Goal: Task Accomplishment & Management: Manage account settings

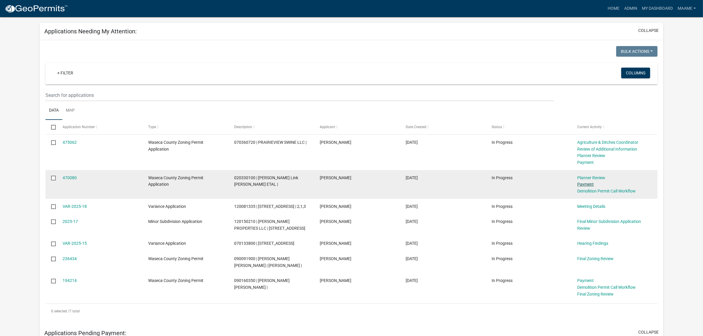
scroll to position [37, 0]
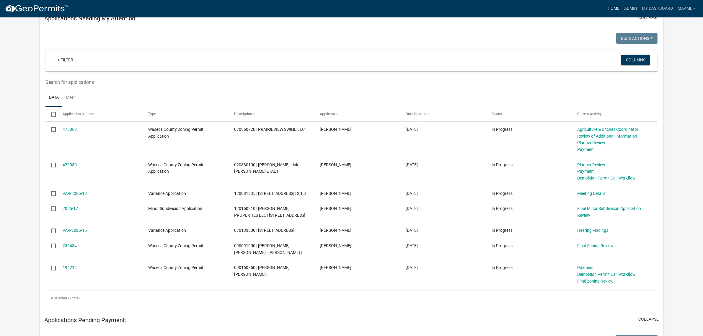
click at [611, 8] on link "Home" at bounding box center [613, 8] width 17 height 11
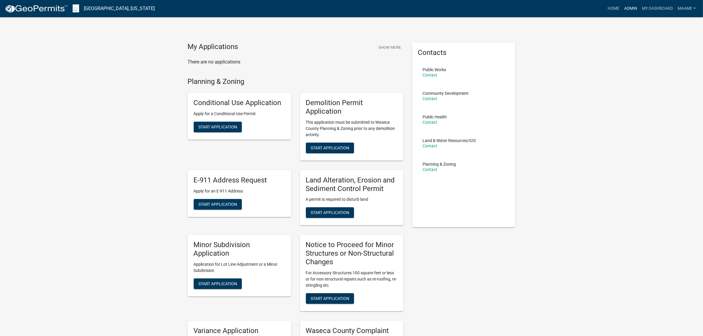
click at [631, 8] on link "Admin" at bounding box center [631, 8] width 18 height 11
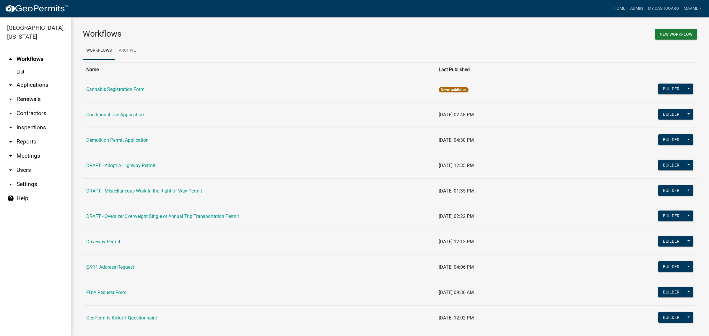
click at [36, 83] on link "arrow_drop_down Applications" at bounding box center [35, 85] width 71 height 14
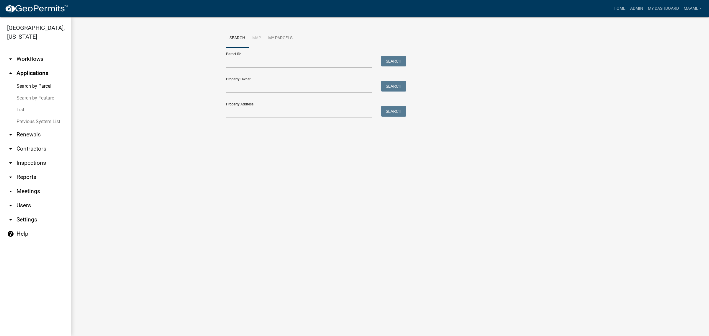
click at [19, 110] on link "List" at bounding box center [35, 110] width 71 height 12
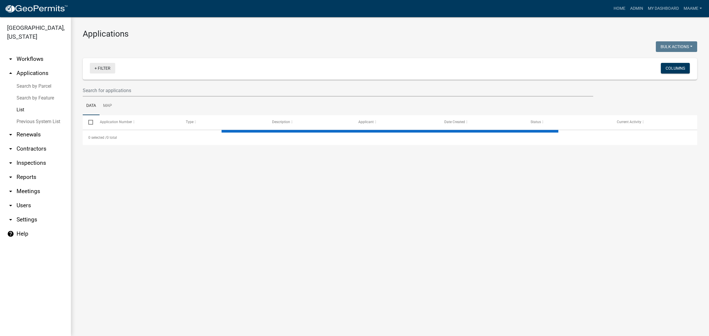
click at [109, 69] on link "+ Filter" at bounding box center [102, 68] width 25 height 11
select select "3: 100"
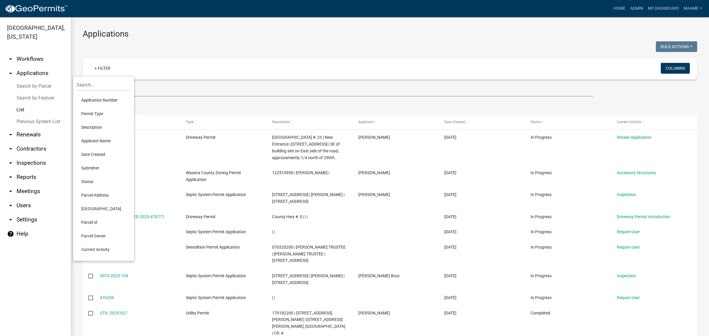
click at [100, 115] on li "Permit Type" at bounding box center [103, 114] width 54 height 14
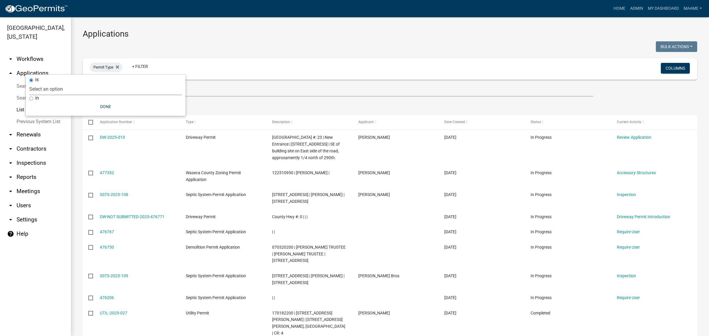
click at [100, 92] on select "Select an option Cannabis Registration Form Conditional Use Application Demolit…" at bounding box center [105, 89] width 153 height 12
select select "0aceb86a-61e5-42b5-9a5d-8b96b052dee2"
click at [57, 83] on select "Select an option Cannabis Registration Form Conditional Use Application Demolit…" at bounding box center [105, 89] width 153 height 12
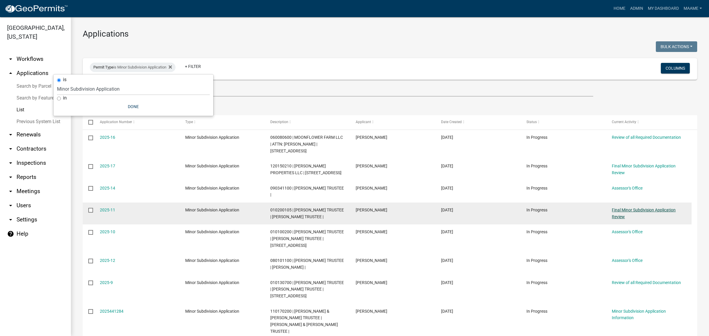
click at [628, 209] on link "Final Minor Subdivision Application Review" at bounding box center [644, 214] width 64 height 12
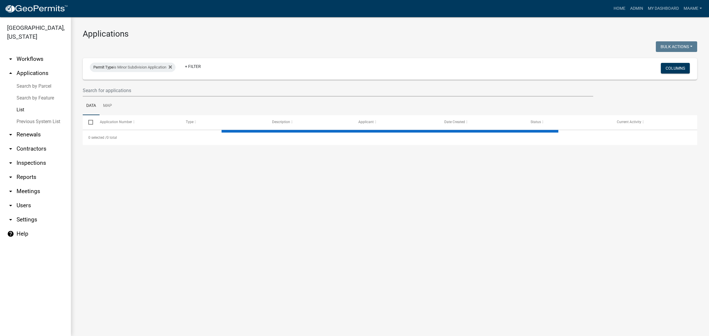
select select "3: 100"
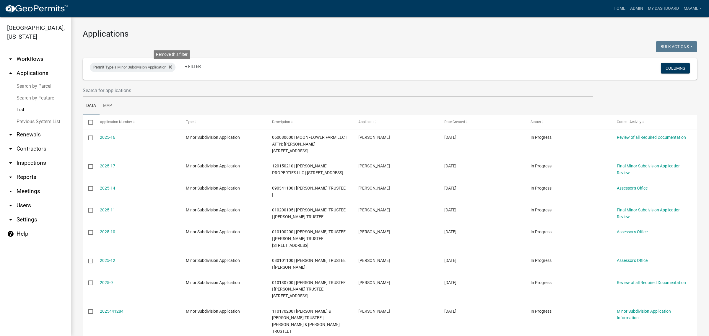
drag, startPoint x: 174, startPoint y: 65, endPoint x: 169, endPoint y: 67, distance: 5.6
click at [172, 65] on icon at bounding box center [170, 67] width 3 height 5
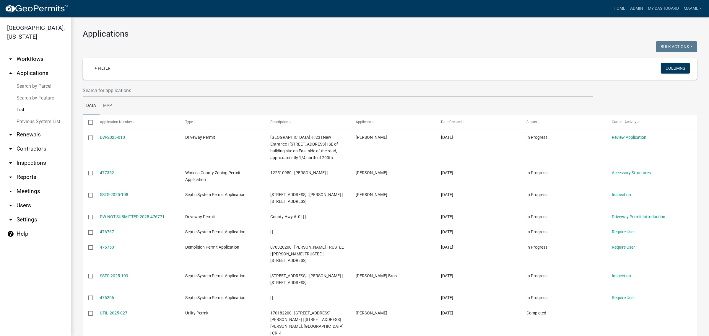
click at [28, 57] on link "arrow_drop_down Workflows" at bounding box center [35, 59] width 71 height 14
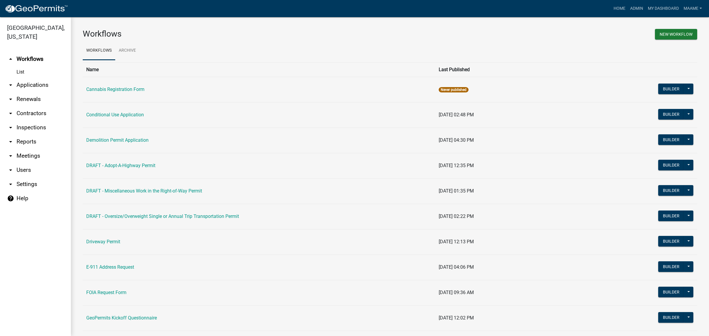
click at [21, 69] on link "List" at bounding box center [35, 72] width 71 height 12
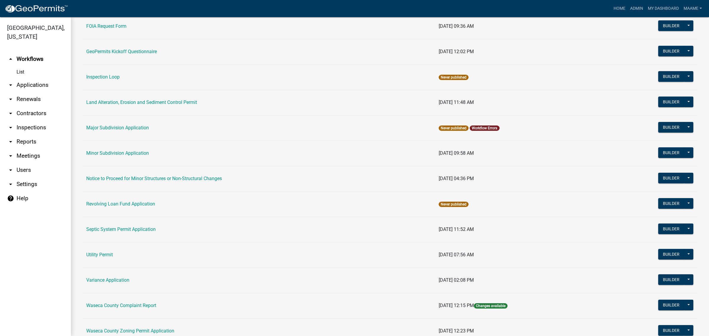
scroll to position [317, 0]
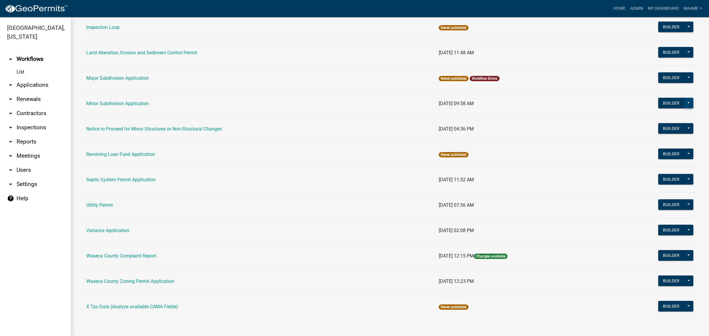
click at [684, 105] on button at bounding box center [688, 103] width 9 height 11
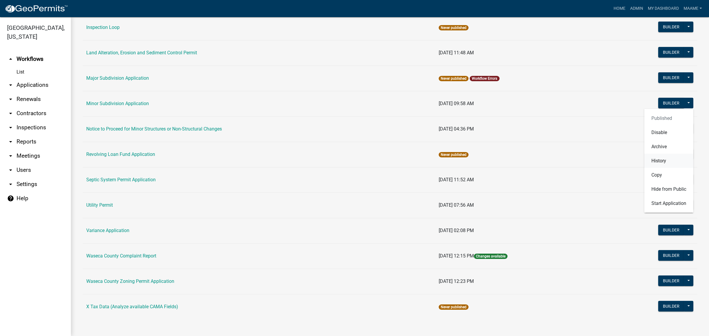
click at [650, 160] on button "History" at bounding box center [668, 161] width 49 height 14
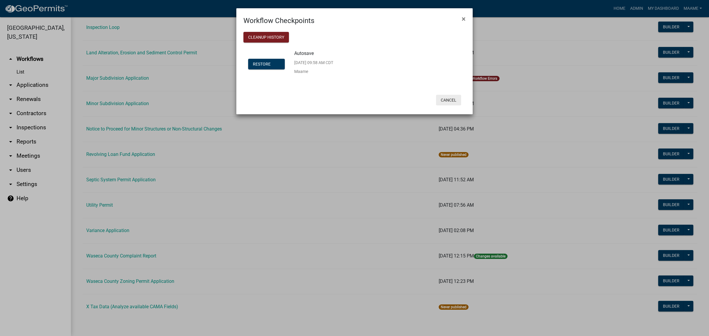
click at [449, 98] on button "Cancel" at bounding box center [448, 100] width 25 height 11
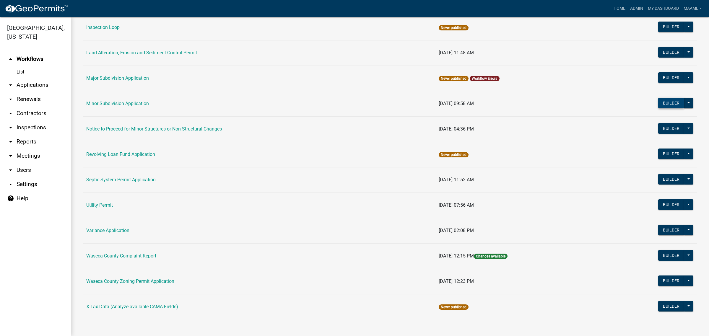
click at [666, 102] on button "Builder" at bounding box center [671, 103] width 26 height 11
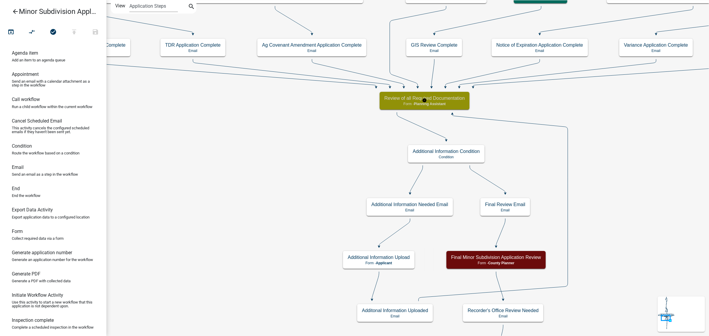
click at [455, 101] on div "Review of all Required Documentation Form - Planning Assistant" at bounding box center [424, 101] width 90 height 18
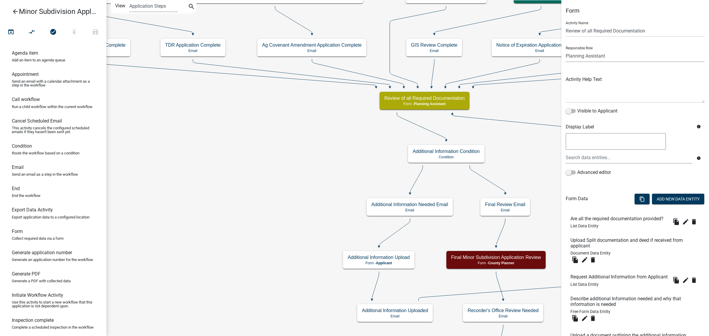
click at [598, 55] on select "Applicant Feedlot Officer GIS Coordinator - IT Public Works Maint Supervisor Pl…" at bounding box center [634, 56] width 139 height 12
select select "9BDD6CA2-0BC6-480E-8DA1-7DD3E6DED977"
click at [565, 50] on select "Applicant Feedlot Officer GIS Coordinator - IT Public Works Maint Supervisor Pl…" at bounding box center [634, 56] width 139 height 12
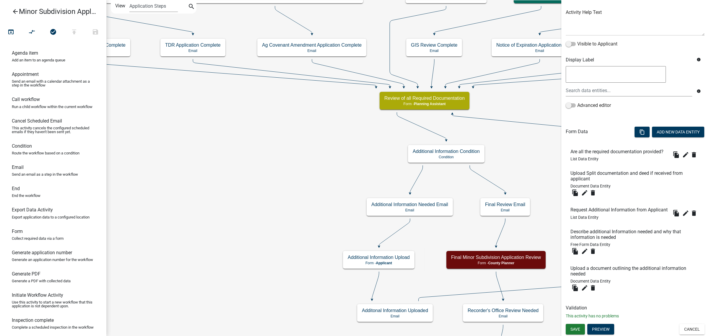
scroll to position [86, 0]
click at [574, 330] on span "Save" at bounding box center [575, 329] width 10 height 5
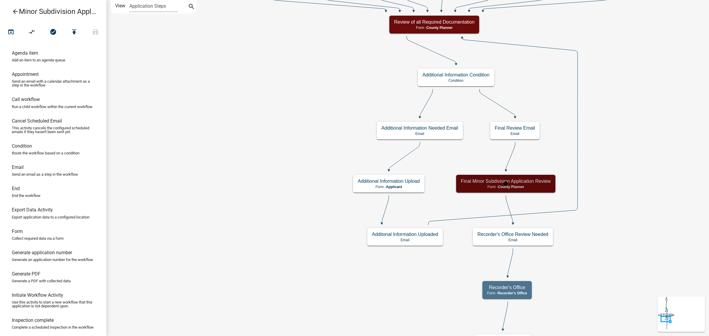
click at [533, 187] on p "Form - County Planner" at bounding box center [506, 187] width 90 height 4
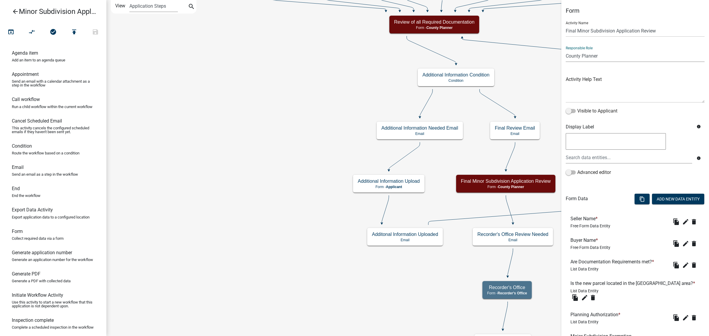
click at [594, 56] on select "Applicant Feedlot Officer GIS Coordinator - IT Public Works Maint Supervisor Pl…" at bounding box center [634, 56] width 139 height 12
select select "BC51BCED-BE07-4D66-A874-17FDE660437E"
click at [565, 50] on select "Applicant Feedlot Officer GIS Coordinator - IT Public Works Maint Supervisor Pl…" at bounding box center [634, 56] width 139 height 12
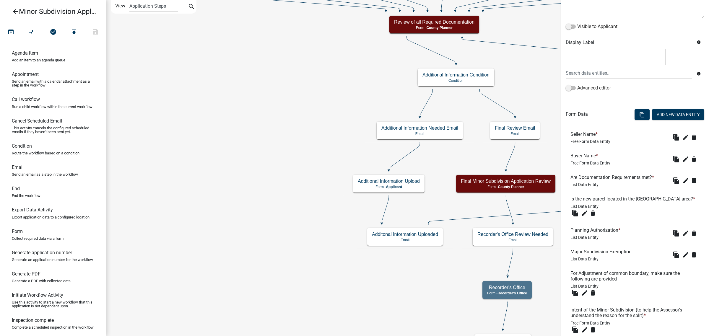
scroll to position [169, 0]
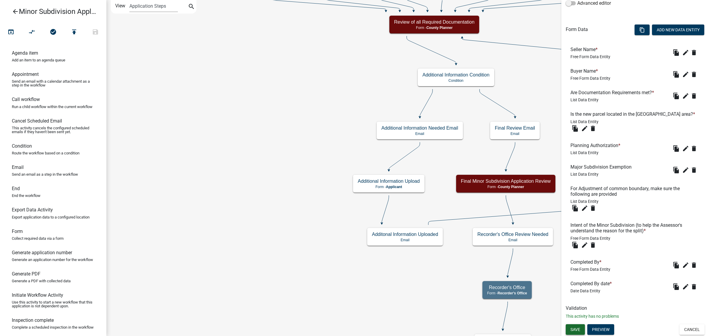
click at [580, 328] on span "Save" at bounding box center [575, 329] width 10 height 5
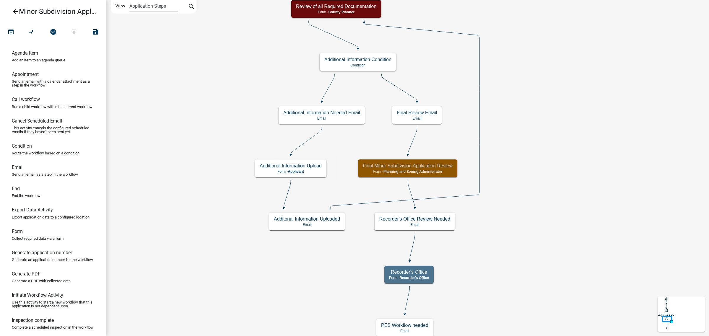
scroll to position [0, 0]
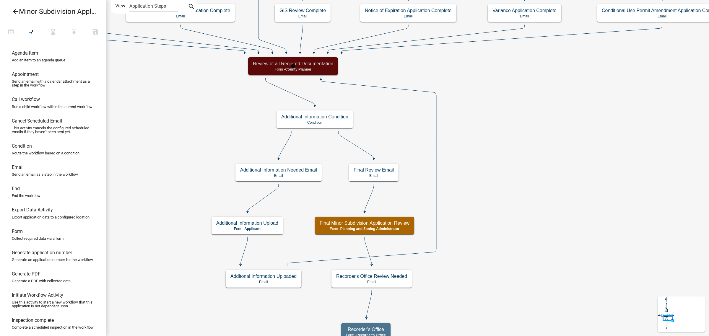
click at [315, 67] on div "Review of all Required Documentation Form - County Planner" at bounding box center [293, 66] width 90 height 18
select select "9BDD6CA2-0BC6-480E-8DA1-7DD3E6DED977"
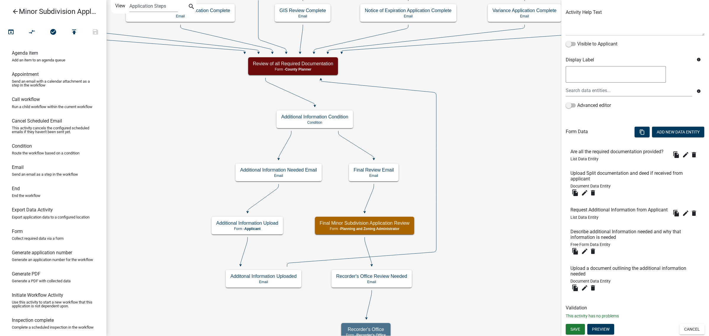
scroll to position [86, 0]
click at [594, 330] on button "Preview" at bounding box center [600, 329] width 27 height 11
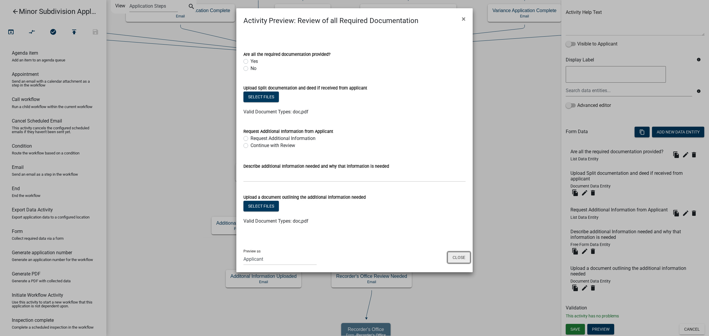
click at [450, 258] on button "Close" at bounding box center [458, 257] width 23 height 11
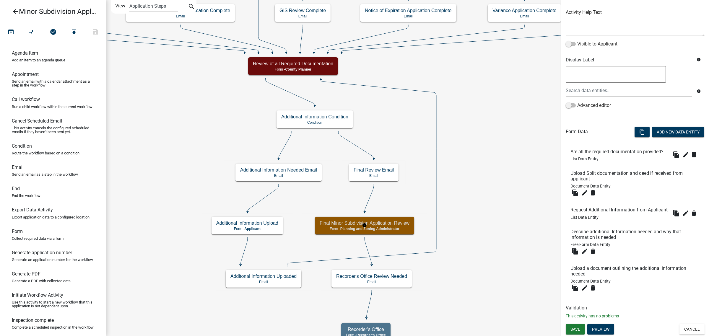
scroll to position [0, 0]
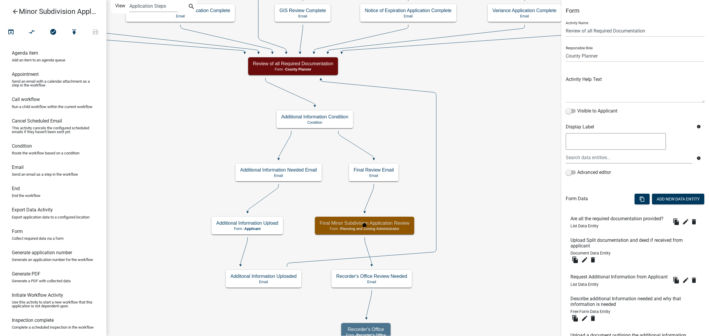
select select "9BDD6CA2-0BC6-480E-8DA1-7DD3E6DED977"
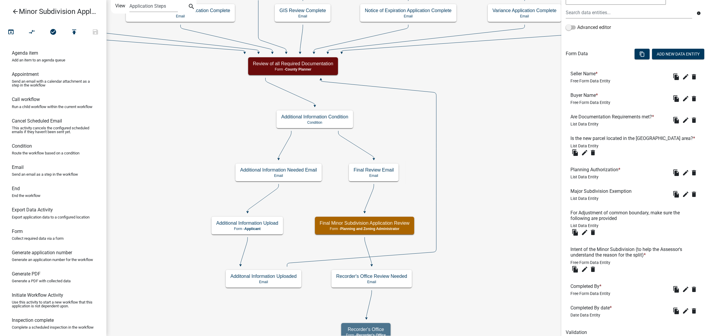
scroll to position [169, 0]
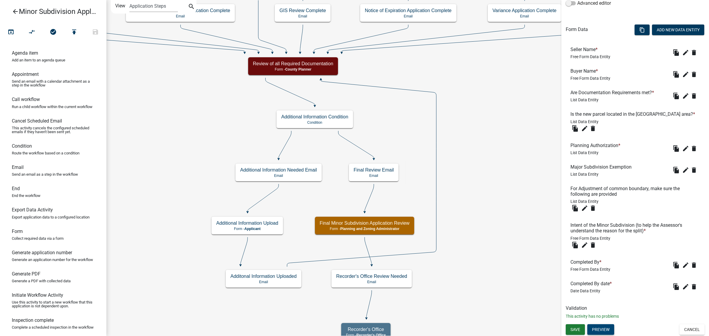
click at [603, 327] on button "Preview" at bounding box center [600, 329] width 27 height 11
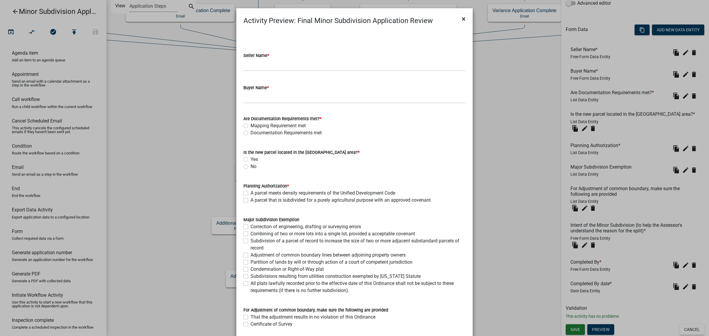
click at [462, 17] on span "×" at bounding box center [464, 19] width 4 height 8
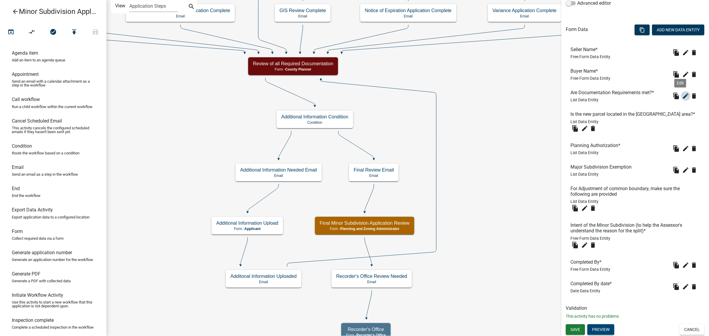
click at [682, 97] on icon "edit" at bounding box center [685, 95] width 7 height 7
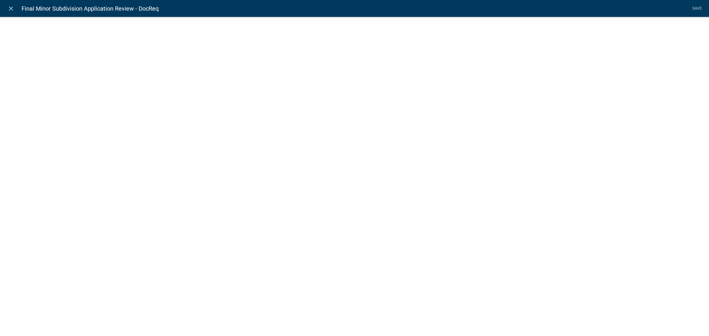
select select "list-data"
select select
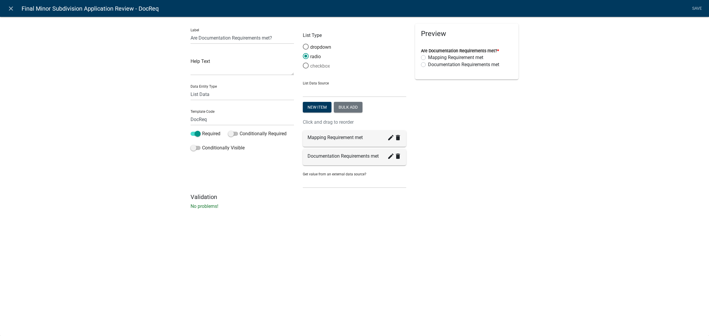
click at [306, 64] on span at bounding box center [305, 65] width 12 height 13
click at [303, 63] on input "checkbox" at bounding box center [303, 63] width 0 height 0
click at [694, 9] on link "Save" at bounding box center [696, 8] width 15 height 11
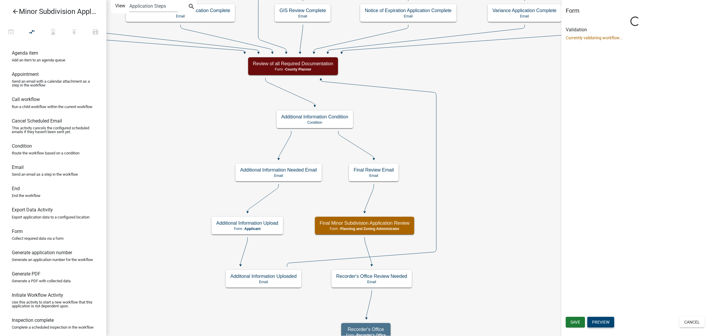
scroll to position [0, 0]
select select "9BDD6CA2-0BC6-480E-8DA1-7DD3E6DED977"
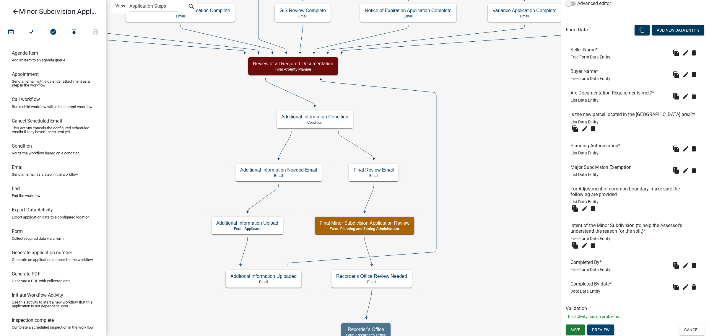
scroll to position [169, 0]
click at [598, 329] on button "Preview" at bounding box center [600, 329] width 27 height 11
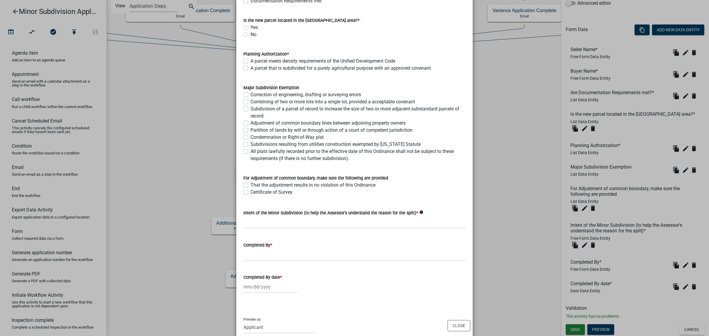
scroll to position [144, 0]
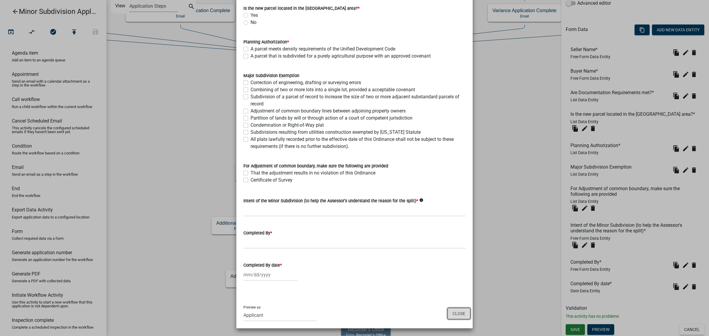
click at [456, 312] on button "Close" at bounding box center [458, 313] width 23 height 11
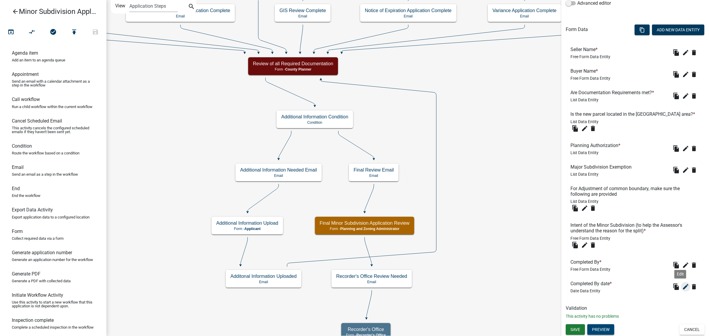
click at [682, 287] on icon "edit" at bounding box center [685, 286] width 7 height 7
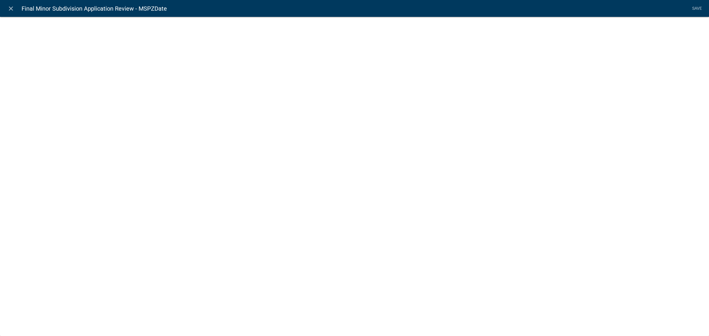
select select "date"
select select
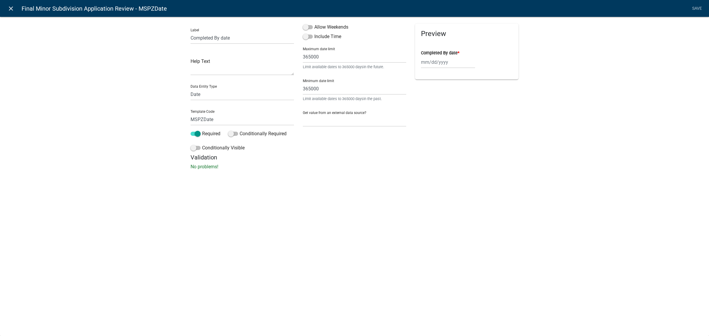
click at [8, 9] on icon "close" at bounding box center [10, 8] width 7 height 7
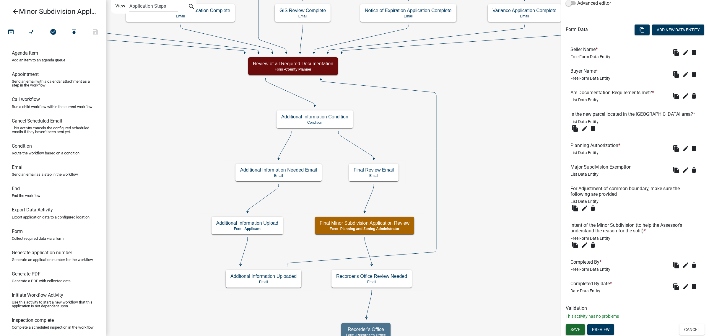
click at [578, 327] on span "Save" at bounding box center [575, 329] width 10 height 5
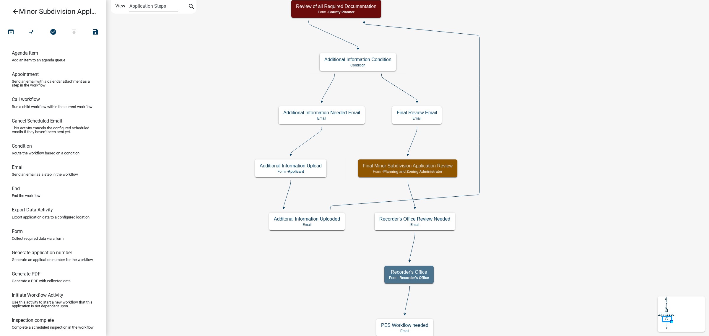
scroll to position [0, 0]
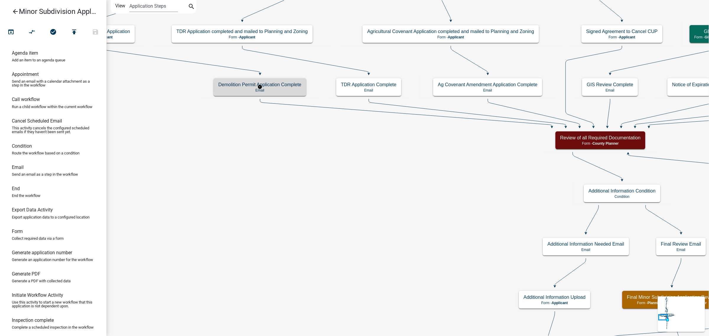
click at [287, 86] on h5 "Demolition Permit Application Complete" at bounding box center [259, 85] width 83 height 6
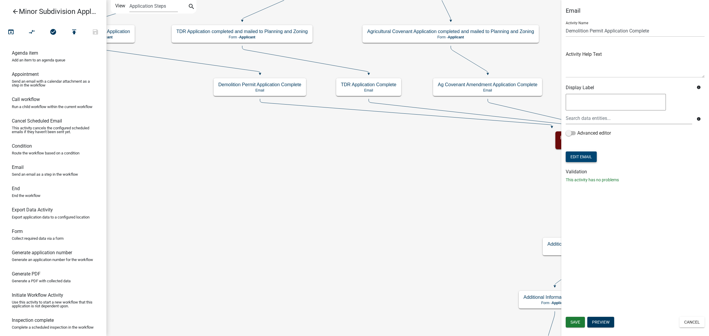
click at [582, 155] on button "Edit Email" at bounding box center [580, 156] width 31 height 11
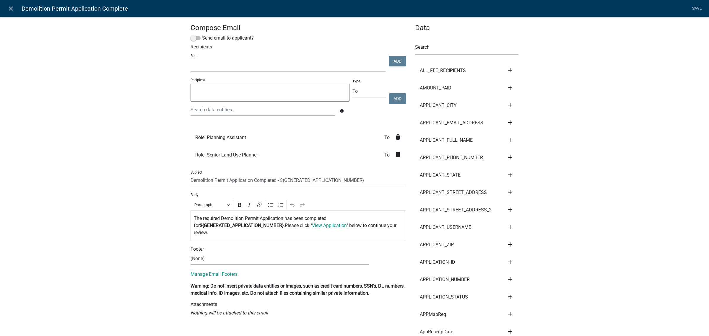
click at [396, 155] on icon "delete" at bounding box center [397, 154] width 7 height 7
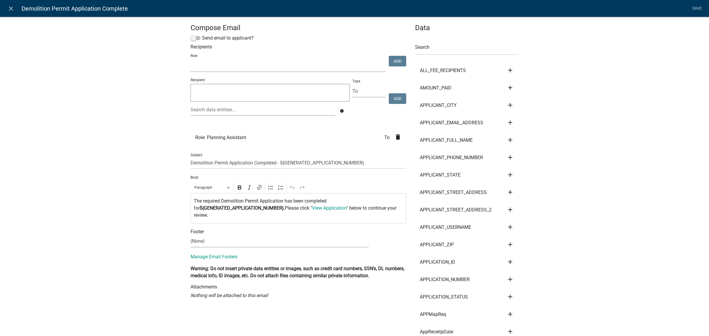
click at [333, 63] on select "Feedlot Officer GIS Coordinator - IT Public Works Maint Supervisor Planning and…" at bounding box center [287, 66] width 195 height 12
select select "9bdd6ca2-0bc6-480e-8da1-7dd3e6ded977"
click at [190, 60] on select "Feedlot Officer GIS Coordinator - IT Public Works Maint Supervisor Planning and…" at bounding box center [287, 66] width 195 height 12
click at [396, 61] on button "Add" at bounding box center [397, 61] width 17 height 11
select select
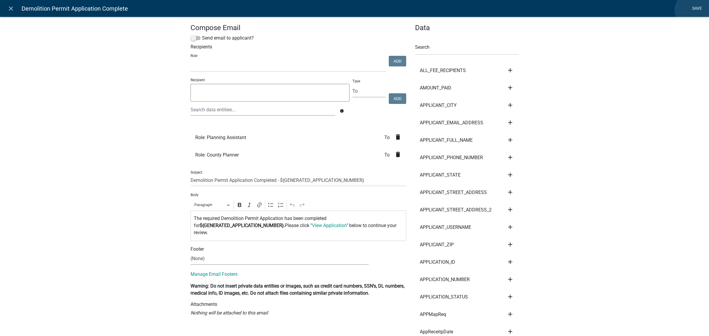
click at [693, 10] on link "Save" at bounding box center [696, 8] width 15 height 11
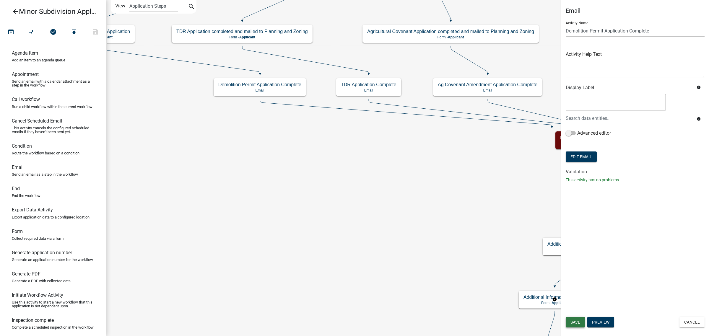
click at [580, 323] on button "Save" at bounding box center [574, 322] width 19 height 11
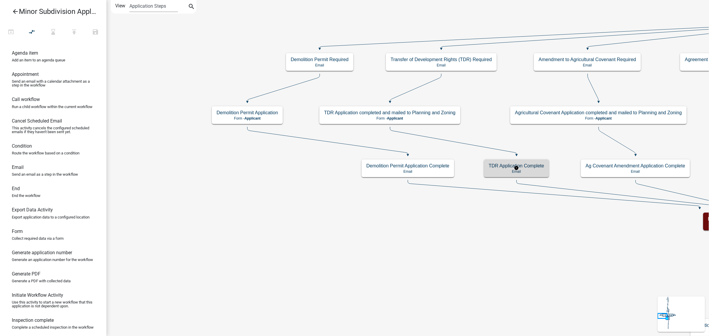
click at [505, 170] on p "Email" at bounding box center [516, 171] width 56 height 4
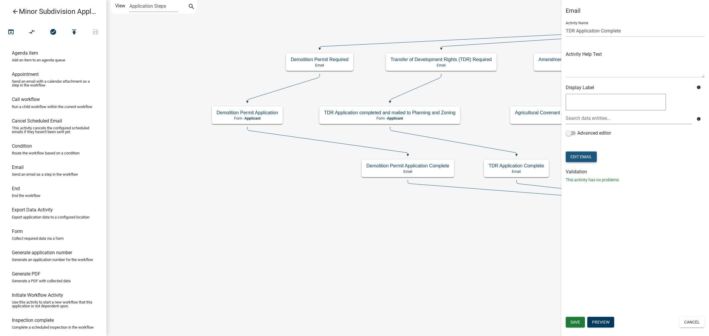
click at [588, 158] on button "Edit Email" at bounding box center [580, 156] width 31 height 11
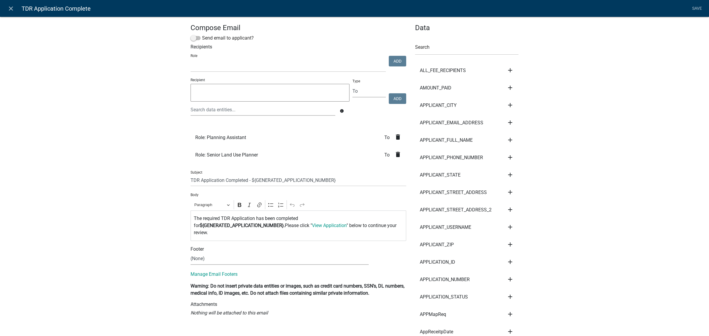
click at [394, 152] on icon "delete" at bounding box center [397, 154] width 7 height 7
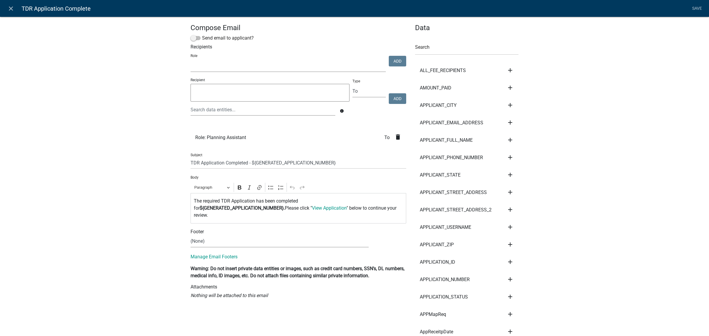
click at [332, 65] on select "Feedlot Officer GIS Coordinator - IT Public Works Maint Supervisor Planning and…" at bounding box center [287, 66] width 195 height 12
select select "9bdd6ca2-0bc6-480e-8da1-7dd3e6ded977"
click at [190, 60] on select "Feedlot Officer GIS Coordinator - IT Public Works Maint Supervisor Planning and…" at bounding box center [287, 66] width 195 height 12
click at [393, 65] on button "Add" at bounding box center [397, 61] width 17 height 11
select select
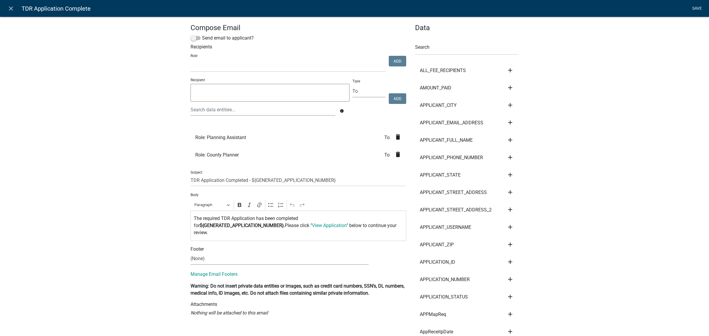
click at [698, 6] on link "Save" at bounding box center [696, 8] width 15 height 11
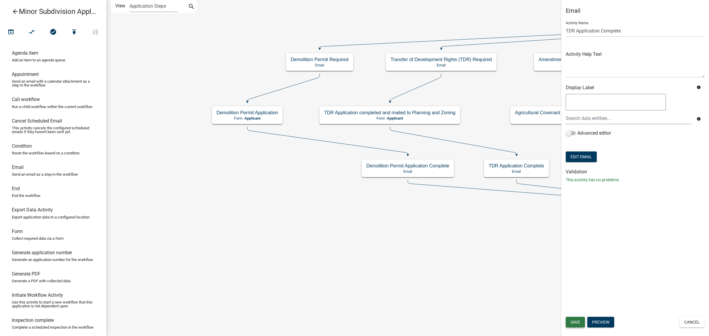
click at [578, 322] on span "Save" at bounding box center [575, 322] width 10 height 5
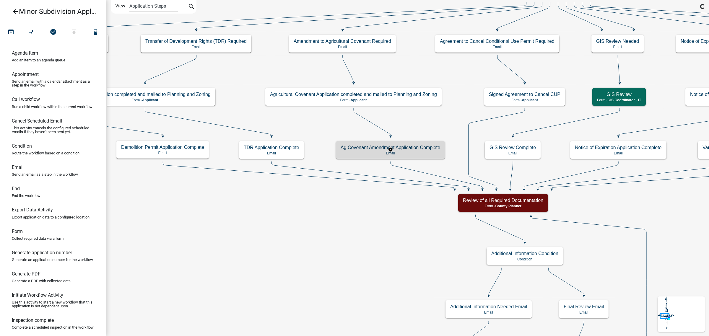
click at [422, 151] on div "Ag Covenant Amendment Application Complete Email" at bounding box center [390, 150] width 109 height 18
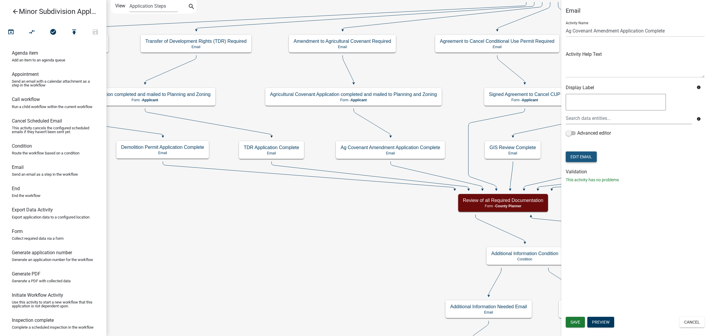
click at [579, 156] on button "Edit Email" at bounding box center [580, 156] width 31 height 11
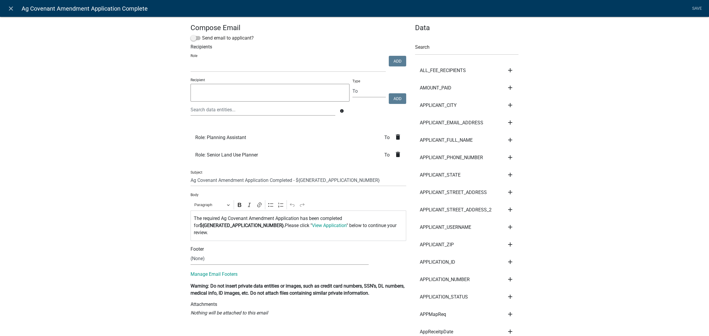
click at [395, 153] on icon "delete" at bounding box center [397, 154] width 7 height 7
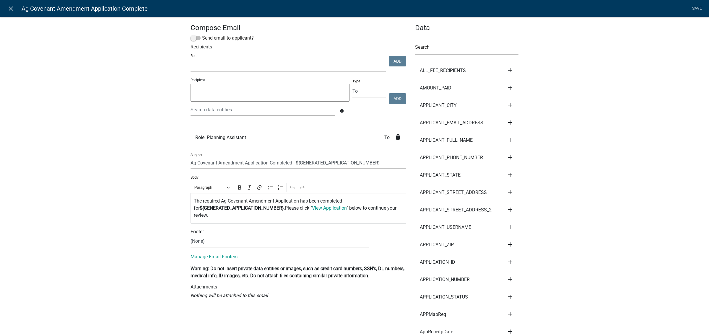
click at [357, 66] on select "Feedlot Officer GIS Coordinator - IT Public Works Maint Supervisor Planning and…" at bounding box center [287, 66] width 195 height 12
select select "9bdd6ca2-0bc6-480e-8da1-7dd3e6ded977"
click at [190, 60] on select "Feedlot Officer GIS Coordinator - IT Public Works Maint Supervisor Planning and…" at bounding box center [287, 66] width 195 height 12
click at [397, 58] on button "Add" at bounding box center [397, 61] width 17 height 11
select select
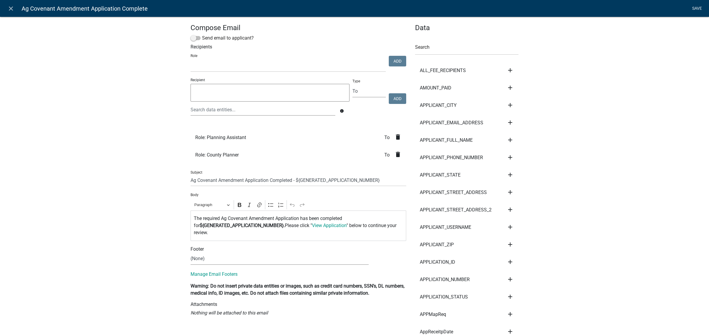
click at [692, 6] on link "Save" at bounding box center [696, 8] width 15 height 11
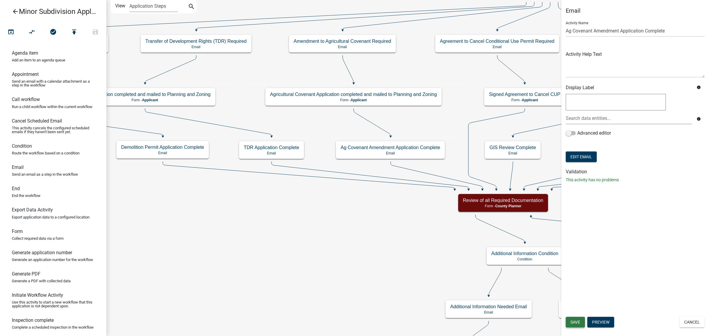
click at [575, 322] on span "Save" at bounding box center [575, 322] width 10 height 5
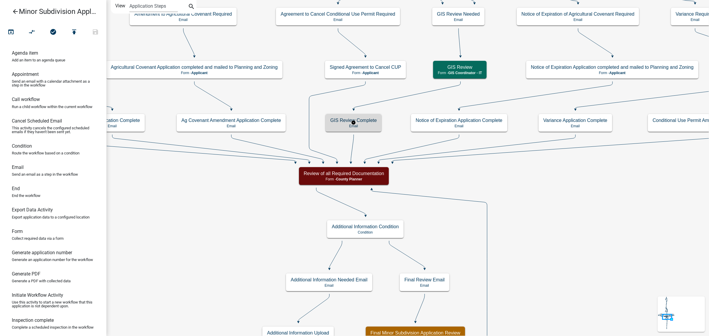
click at [373, 120] on h5 "GIS Review Complete" at bounding box center [353, 121] width 46 height 6
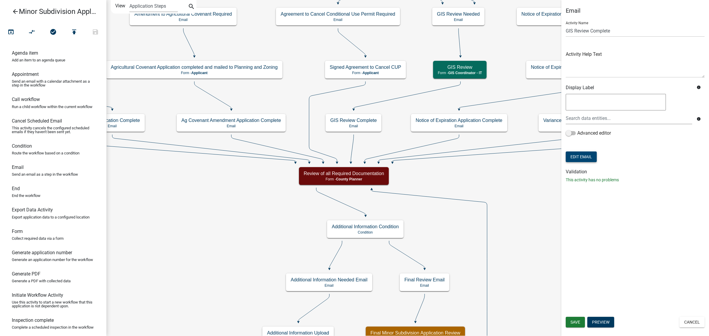
click at [580, 154] on button "Edit Email" at bounding box center [580, 156] width 31 height 11
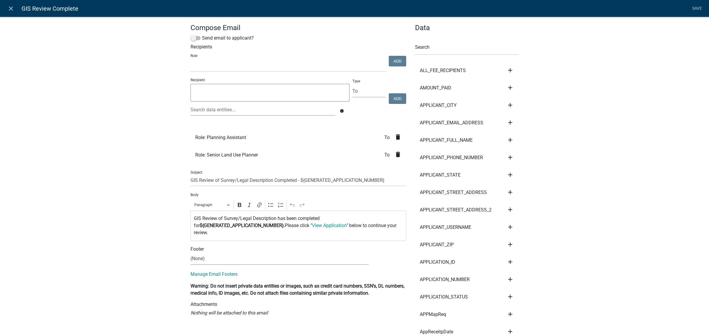
click at [395, 156] on icon "delete" at bounding box center [397, 154] width 7 height 7
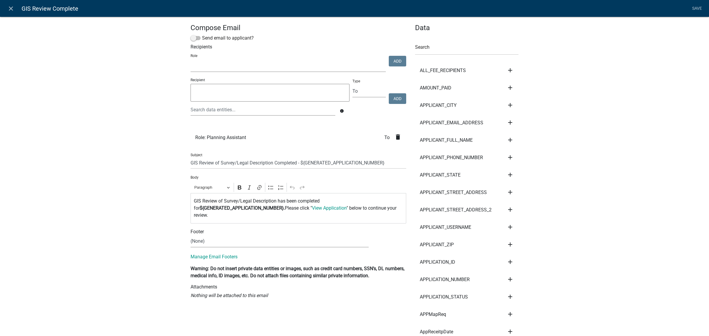
drag, startPoint x: 332, startPoint y: 61, endPoint x: 325, endPoint y: 67, distance: 9.8
click at [332, 61] on select "Feedlot Officer GIS Coordinator - IT Public Works Maint Supervisor Planning and…" at bounding box center [287, 66] width 195 height 12
select select "9bdd6ca2-0bc6-480e-8da1-7dd3e6ded977"
click at [190, 60] on select "Feedlot Officer GIS Coordinator - IT Public Works Maint Supervisor Planning and…" at bounding box center [287, 66] width 195 height 12
click at [397, 62] on button "Add" at bounding box center [397, 61] width 17 height 11
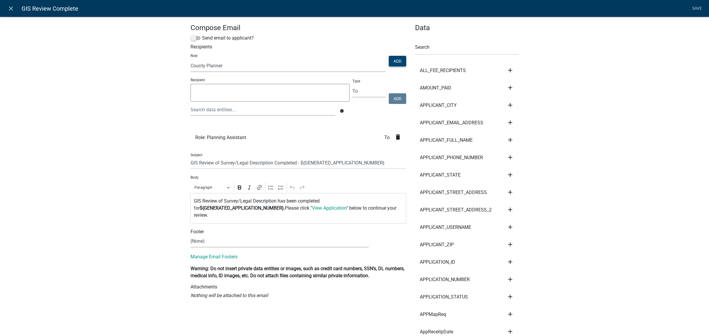
select select
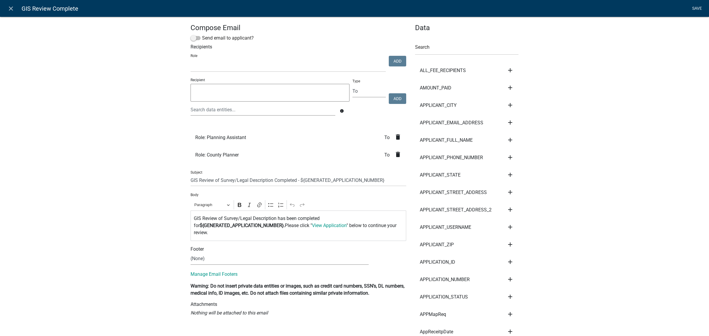
click at [700, 9] on link "Save" at bounding box center [696, 8] width 15 height 11
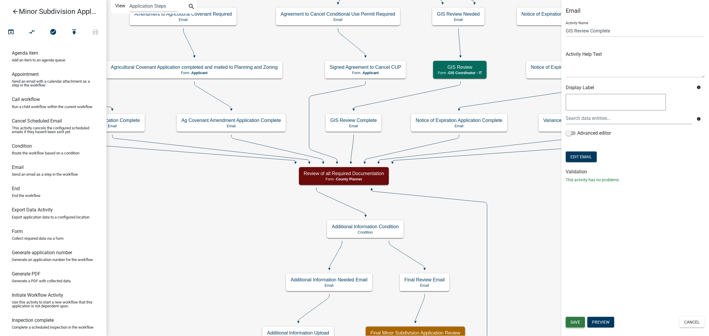
click at [578, 319] on button "Save" at bounding box center [574, 322] width 19 height 11
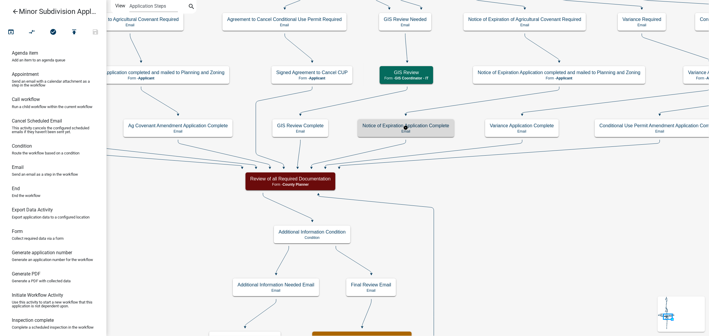
click at [432, 127] on h5 "Notice of Expiration Application Complete" at bounding box center [405, 126] width 87 height 6
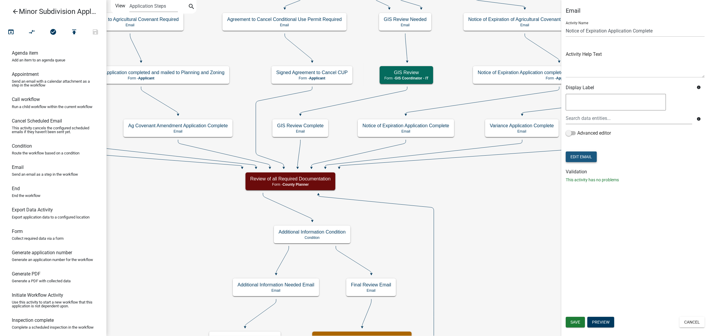
click at [591, 159] on button "Edit Email" at bounding box center [580, 156] width 31 height 11
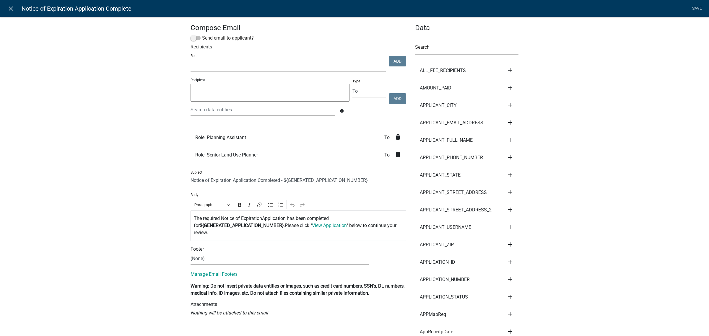
click at [394, 155] on icon "delete" at bounding box center [397, 154] width 7 height 7
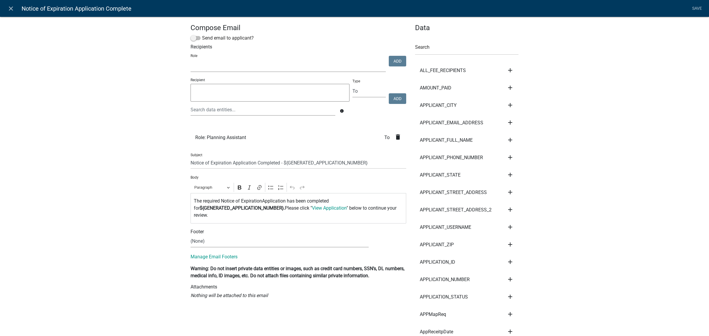
click at [296, 65] on select "Feedlot Officer GIS Coordinator - IT Public Works Maint Supervisor Planning and…" at bounding box center [287, 66] width 195 height 12
select select "9bdd6ca2-0bc6-480e-8da1-7dd3e6ded977"
click at [190, 60] on select "Feedlot Officer GIS Coordinator - IT Public Works Maint Supervisor Planning and…" at bounding box center [287, 66] width 195 height 12
click at [399, 60] on button "Add" at bounding box center [397, 61] width 17 height 11
select select
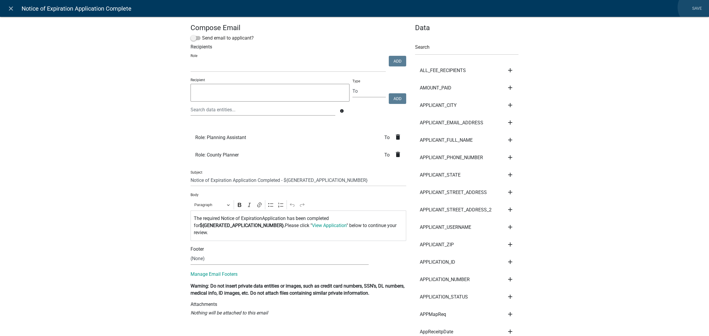
drag, startPoint x: 696, startPoint y: 7, endPoint x: 679, endPoint y: 45, distance: 40.7
click at [694, 7] on link "Save" at bounding box center [696, 8] width 15 height 11
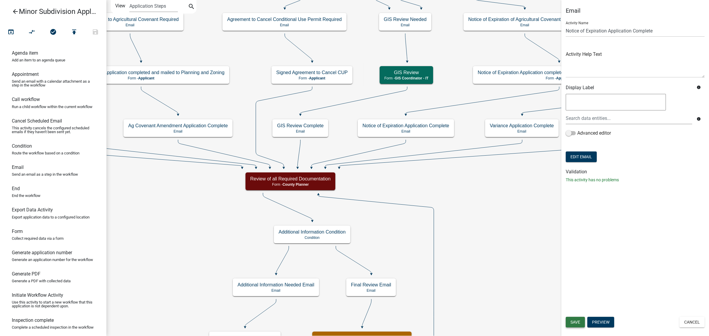
click at [572, 323] on span "Save" at bounding box center [575, 322] width 10 height 5
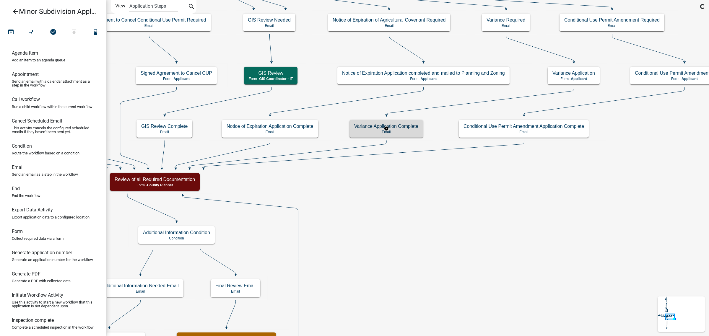
click at [405, 128] on h5 "Variance Application Complete" at bounding box center [386, 126] width 64 height 6
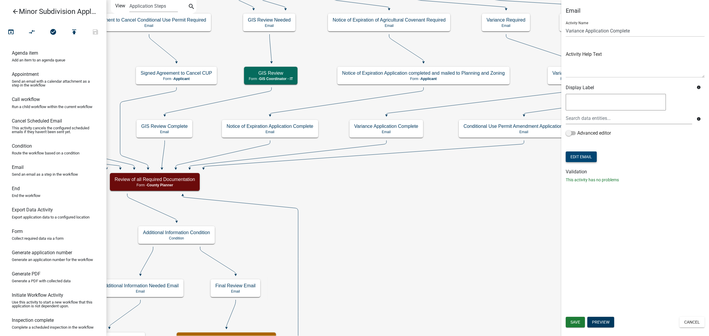
click at [580, 155] on button "Edit Email" at bounding box center [580, 156] width 31 height 11
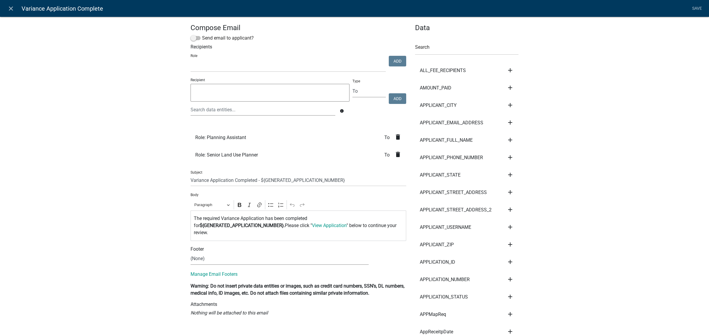
click at [394, 156] on icon "delete" at bounding box center [397, 154] width 7 height 7
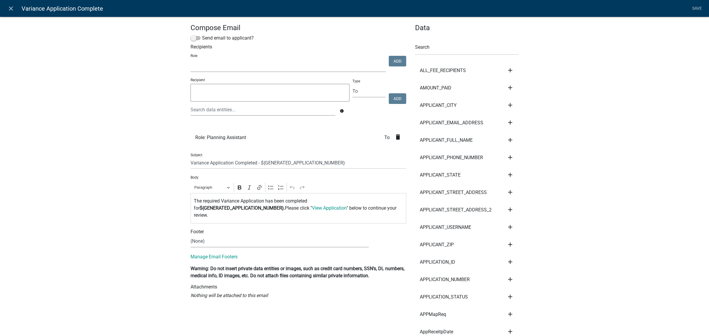
click at [345, 67] on select "Feedlot Officer GIS Coordinator - IT Public Works Maint Supervisor Planning and…" at bounding box center [287, 66] width 195 height 12
select select "9bdd6ca2-0bc6-480e-8da1-7dd3e6ded977"
click at [190, 60] on select "Feedlot Officer GIS Coordinator - IT Public Works Maint Supervisor Planning and…" at bounding box center [287, 66] width 195 height 12
click at [390, 63] on button "Add" at bounding box center [397, 61] width 17 height 11
select select
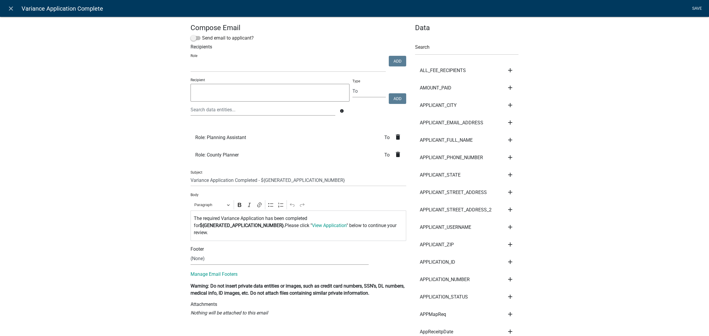
click at [694, 10] on link "Save" at bounding box center [696, 8] width 15 height 11
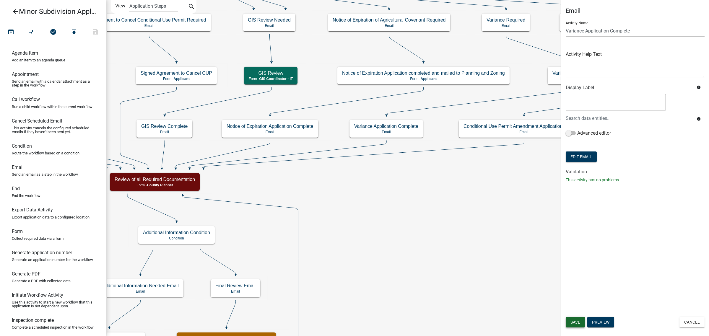
click at [573, 322] on span "Save" at bounding box center [575, 322] width 10 height 5
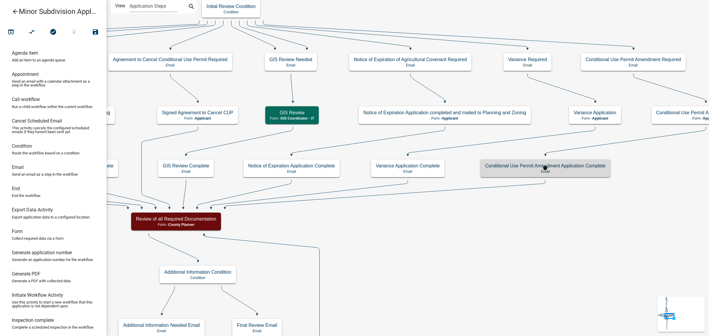
click at [502, 169] on p "Email" at bounding box center [545, 171] width 120 height 4
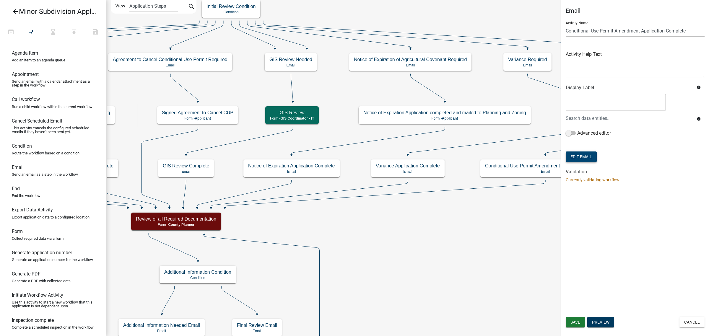
click at [594, 153] on button "Edit Email" at bounding box center [580, 156] width 31 height 11
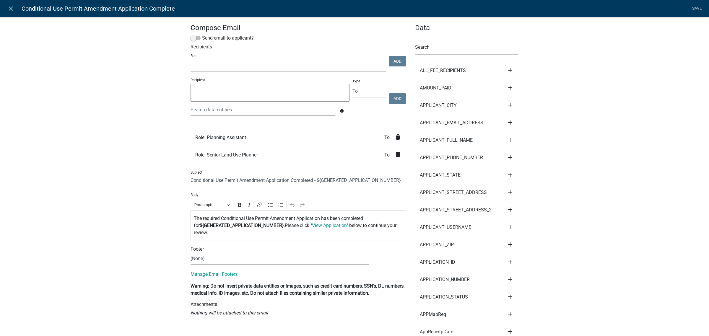
click at [394, 156] on icon "delete" at bounding box center [397, 154] width 7 height 7
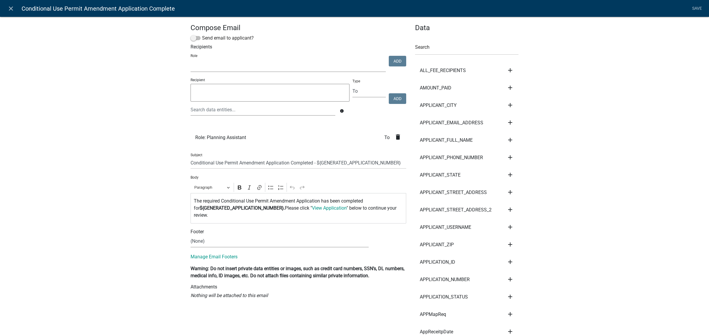
drag, startPoint x: 344, startPoint y: 67, endPoint x: 338, endPoint y: 67, distance: 6.2
click at [344, 67] on select "Feedlot Officer GIS Coordinator - IT Public Works Maint Supervisor Planning and…" at bounding box center [287, 66] width 195 height 12
select select "9bdd6ca2-0bc6-480e-8da1-7dd3e6ded977"
click at [190, 60] on select "Feedlot Officer GIS Coordinator - IT Public Works Maint Supervisor Planning and…" at bounding box center [287, 66] width 195 height 12
click at [390, 61] on button "Add" at bounding box center [397, 61] width 17 height 11
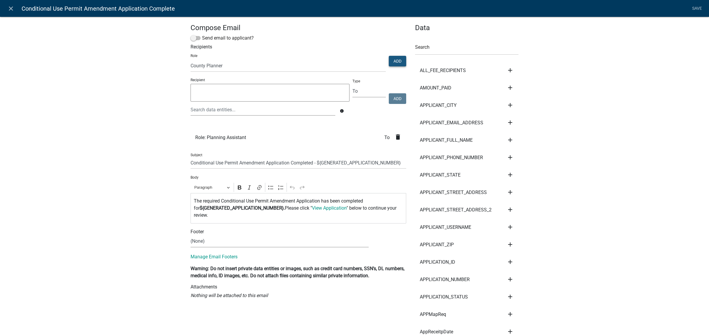
select select
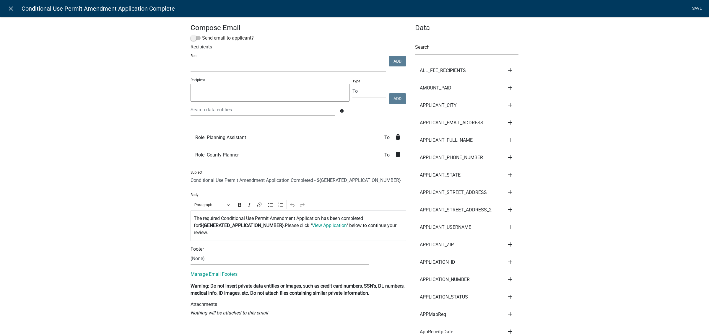
click at [695, 3] on link "Save" at bounding box center [696, 8] width 15 height 11
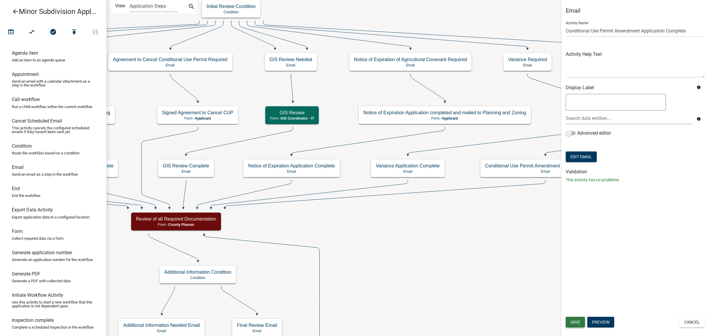
click at [574, 323] on span "Save" at bounding box center [575, 322] width 10 height 5
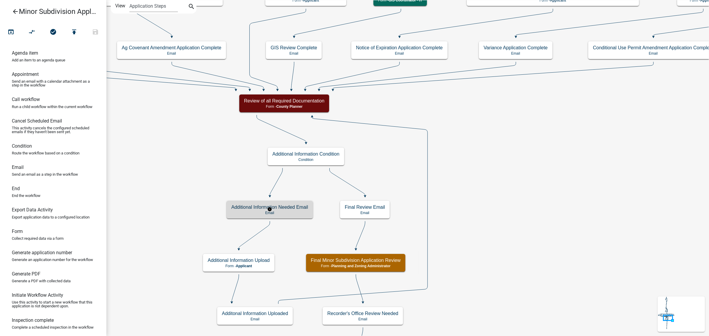
click at [298, 211] on p "Email" at bounding box center [269, 213] width 77 height 4
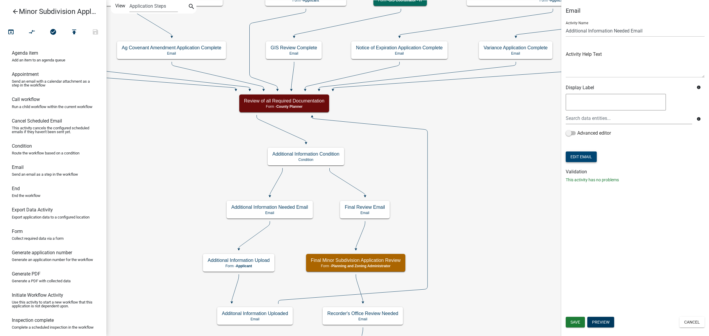
click at [591, 157] on button "Edit Email" at bounding box center [580, 156] width 31 height 11
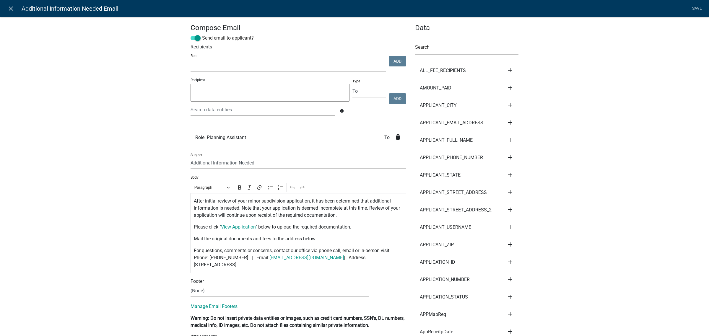
click at [216, 62] on select "Feedlot Officer GIS Coordinator - IT Public Works Maint Supervisor Planning and…" at bounding box center [287, 66] width 195 height 12
select select "9bdd6ca2-0bc6-480e-8da1-7dd3e6ded977"
click at [190, 60] on select "Feedlot Officer GIS Coordinator - IT Public Works Maint Supervisor Planning and…" at bounding box center [287, 66] width 195 height 12
click at [391, 64] on button "Add" at bounding box center [397, 61] width 17 height 11
select select
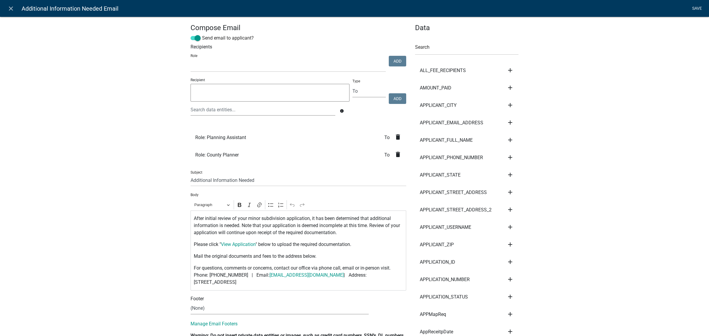
click at [695, 6] on link "Save" at bounding box center [696, 8] width 15 height 11
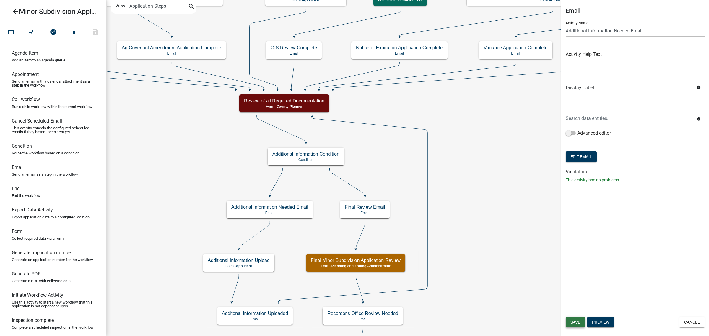
click at [572, 321] on span "Save" at bounding box center [575, 322] width 10 height 5
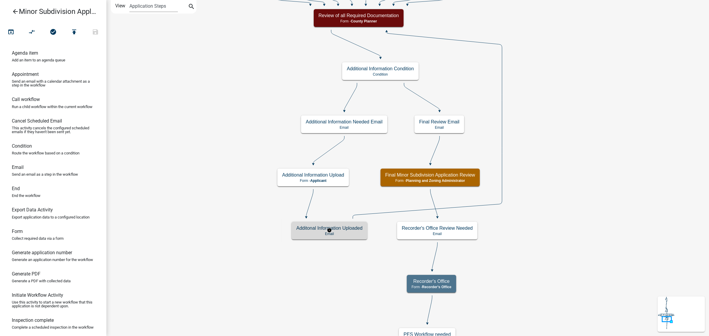
click at [309, 233] on p "Email" at bounding box center [329, 234] width 66 height 4
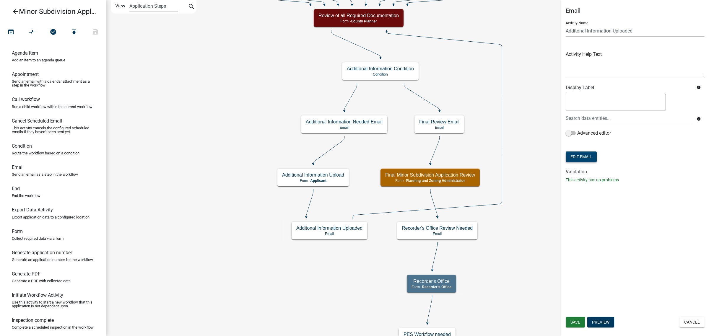
click at [593, 158] on button "Edit Email" at bounding box center [580, 156] width 31 height 11
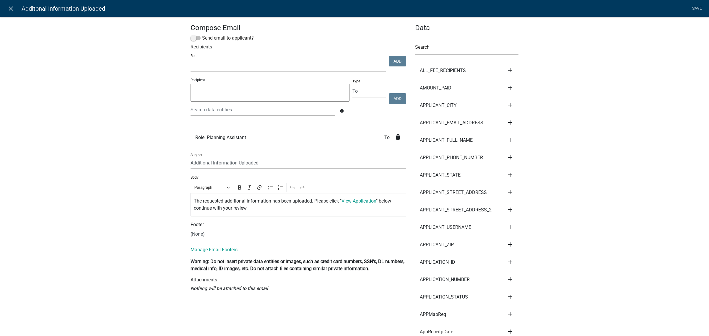
click at [364, 61] on select "Feedlot Officer GIS Coordinator - IT Public Works Maint Supervisor Planning and…" at bounding box center [287, 66] width 195 height 12
select select "9bdd6ca2-0bc6-480e-8da1-7dd3e6ded977"
click at [190, 60] on select "Feedlot Officer GIS Coordinator - IT Public Works Maint Supervisor Planning and…" at bounding box center [287, 66] width 195 height 12
click at [396, 61] on button "Add" at bounding box center [397, 61] width 17 height 11
select select
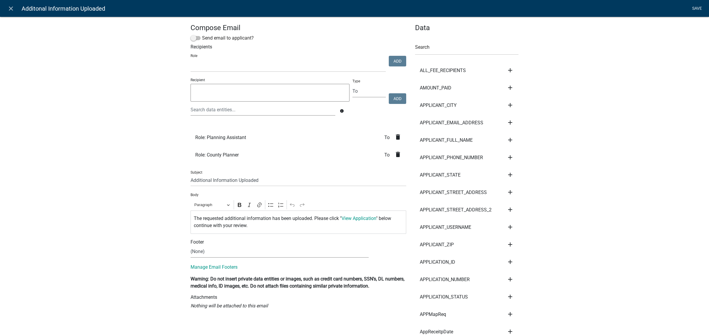
click at [696, 9] on link "Save" at bounding box center [696, 8] width 15 height 11
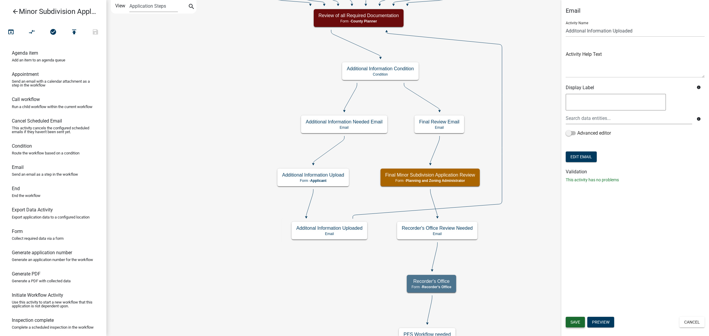
click at [579, 321] on span "Save" at bounding box center [575, 322] width 10 height 5
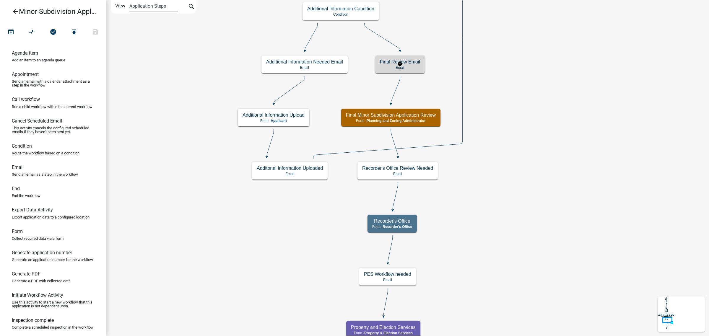
click at [414, 62] on h5 "Final Review Email" at bounding box center [400, 62] width 40 height 6
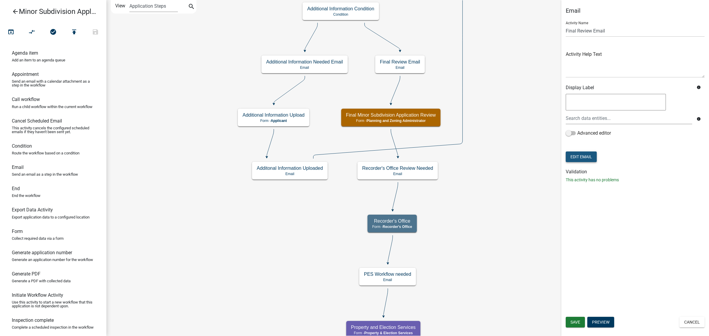
click at [593, 154] on button "Edit Email" at bounding box center [580, 156] width 31 height 11
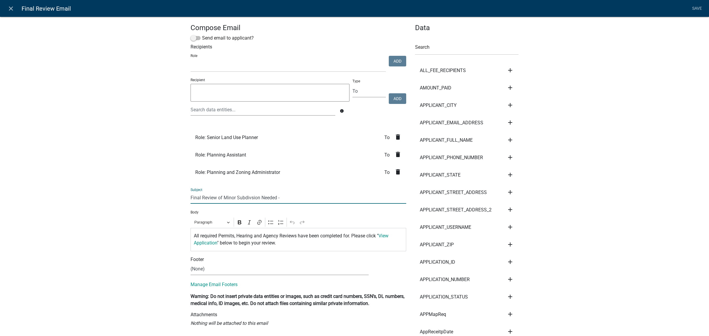
click at [284, 199] on input "Final Review of Minor Subdivsion Needed -" at bounding box center [298, 198] width 216 height 12
click at [249, 198] on input "Final Review of Minor Subdivsion Needed" at bounding box center [298, 198] width 216 height 12
type input "Final Review of Minor Subdivision Needed"
click at [313, 186] on div "Subject Final Review of Minor Subdivision Needed" at bounding box center [298, 193] width 216 height 20
click at [396, 139] on icon "delete" at bounding box center [397, 136] width 7 height 7
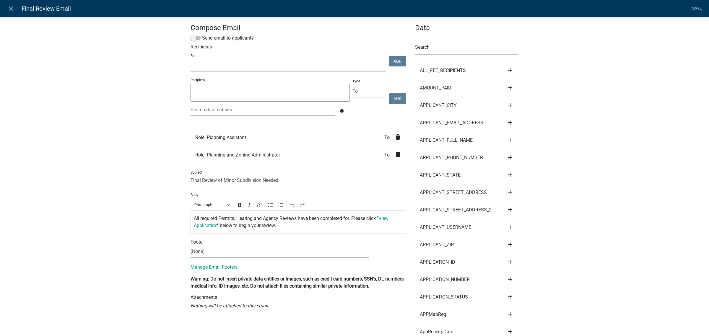
click at [263, 61] on select "Feedlot Officer GIS Coordinator - IT Public Works Maint Supervisor Planning and…" at bounding box center [287, 66] width 195 height 12
select select "9bdd6ca2-0bc6-480e-8da1-7dd3e6ded977"
click at [190, 60] on select "Feedlot Officer GIS Coordinator - IT Public Works Maint Supervisor Planning and…" at bounding box center [287, 66] width 195 height 12
click at [401, 58] on button "Add" at bounding box center [397, 61] width 17 height 11
select select
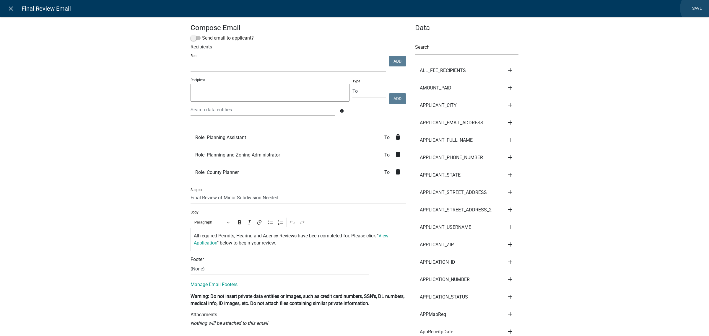
click at [698, 8] on link "Save" at bounding box center [696, 8] width 15 height 11
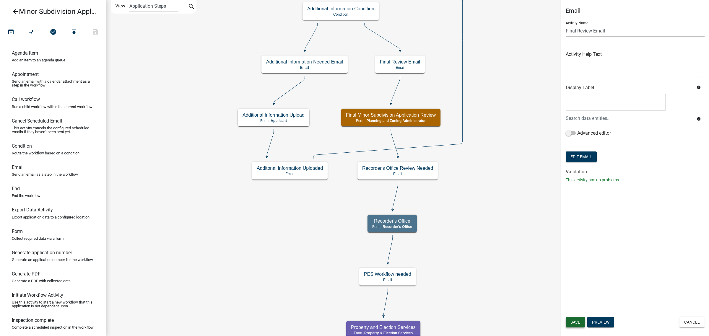
click at [575, 321] on span "Save" at bounding box center [575, 322] width 10 height 5
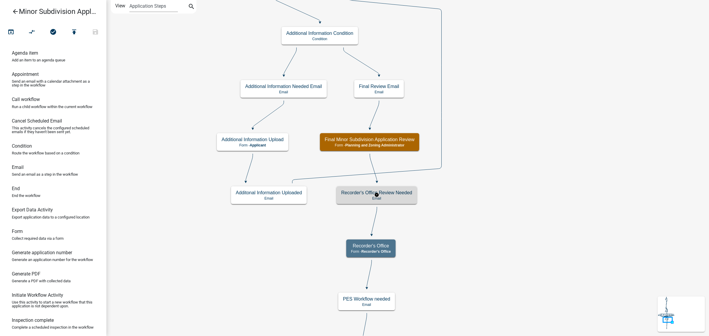
click at [405, 194] on h5 "Recorder's Office Review Needed" at bounding box center [376, 193] width 71 height 6
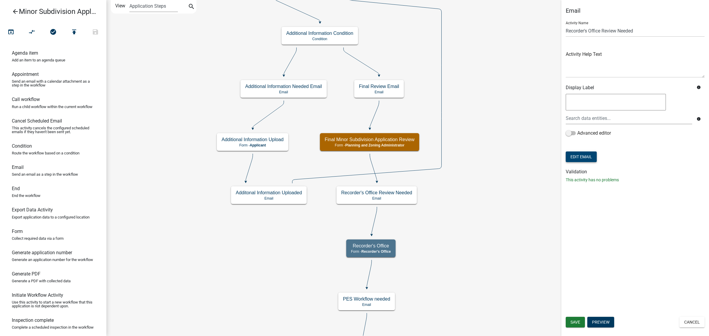
click at [584, 157] on button "Edit Email" at bounding box center [580, 156] width 31 height 11
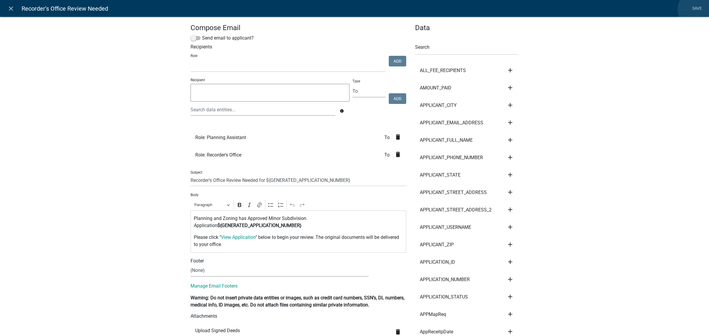
drag, startPoint x: 696, startPoint y: 9, endPoint x: 687, endPoint y: 32, distance: 24.1
click at [696, 9] on link "Save" at bounding box center [696, 8] width 15 height 11
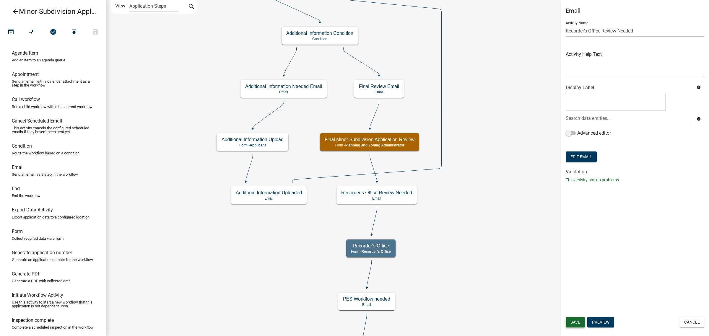
click at [579, 324] on span "Save" at bounding box center [575, 322] width 10 height 5
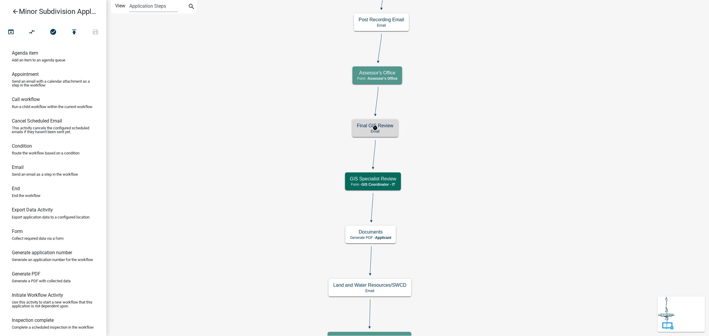
click at [387, 128] on h5 "Final GIS Review" at bounding box center [375, 126] width 37 height 6
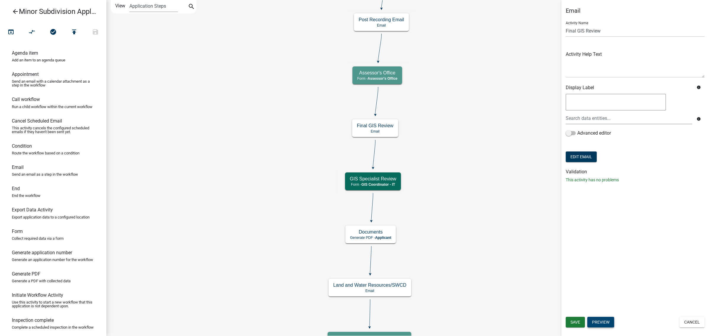
click at [599, 319] on button "Preview" at bounding box center [600, 322] width 27 height 11
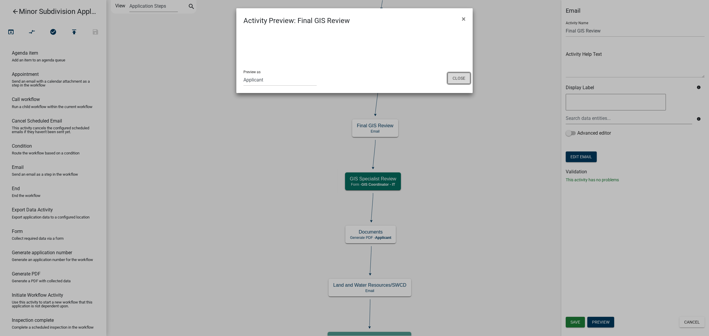
click at [462, 78] on button "Close" at bounding box center [458, 78] width 23 height 11
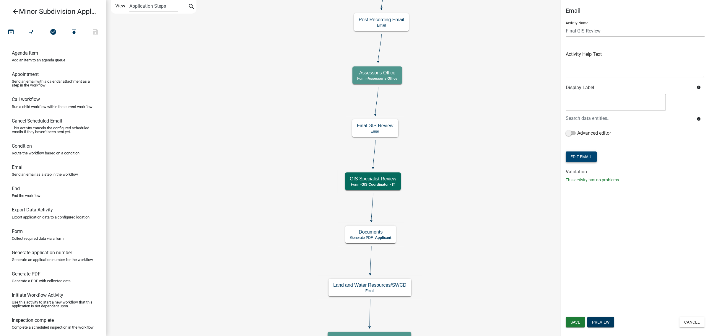
click at [588, 159] on button "Edit Email" at bounding box center [580, 156] width 31 height 11
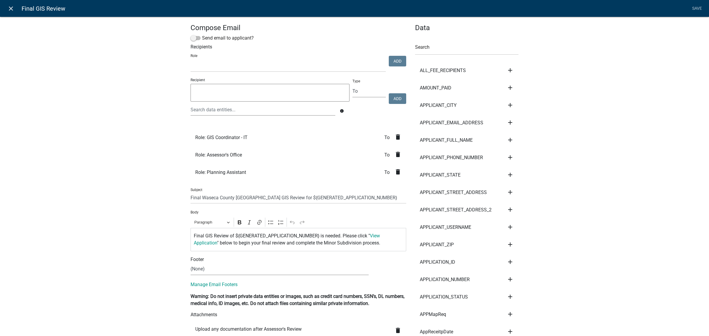
click at [10, 9] on icon "close" at bounding box center [10, 8] width 7 height 7
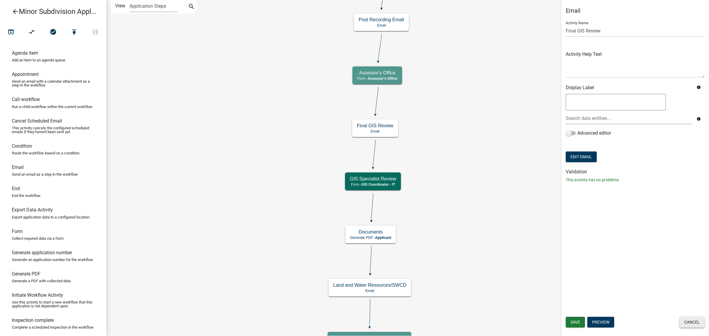
click at [696, 322] on button "Cancel" at bounding box center [691, 322] width 25 height 11
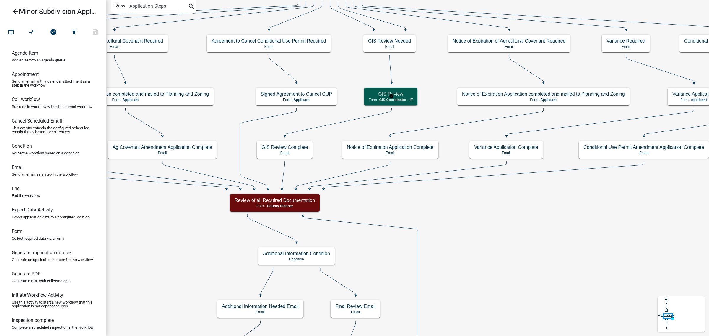
click at [396, 95] on h5 "GIS Review" at bounding box center [390, 94] width 44 height 6
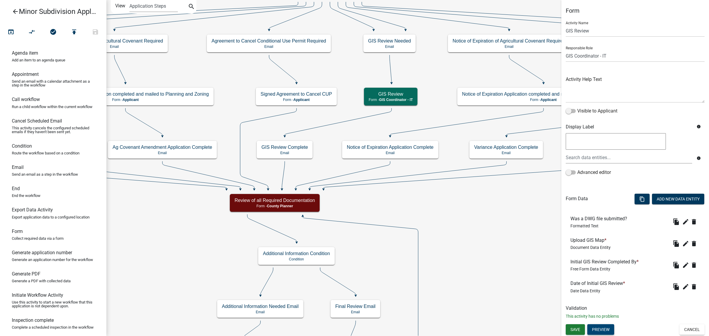
click at [597, 328] on button "Preview" at bounding box center [600, 329] width 27 height 11
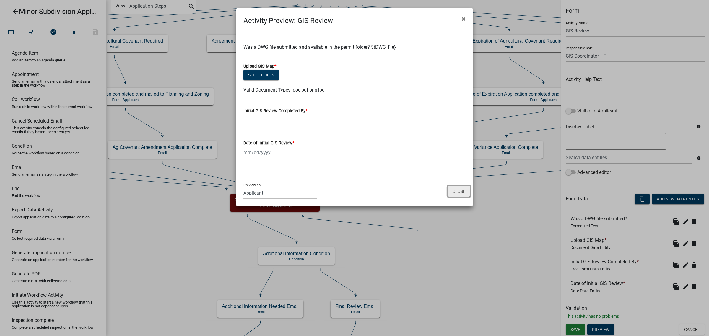
click at [456, 189] on button "Close" at bounding box center [458, 191] width 23 height 11
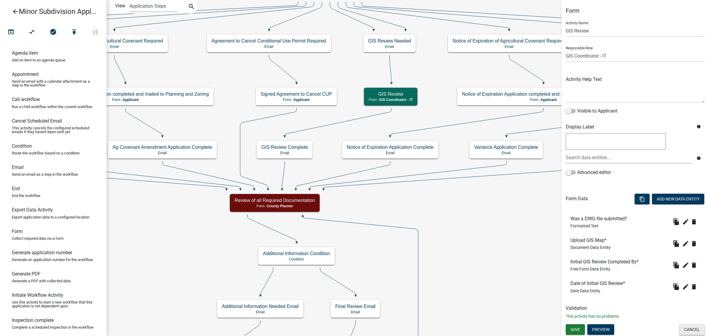
click at [691, 330] on button "Cancel" at bounding box center [691, 329] width 25 height 11
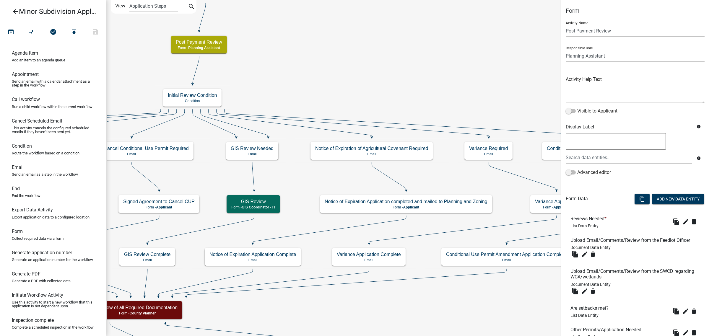
select select "A1ADE4BD-D0DE-4ED5-8452-456BE0D54BFC"
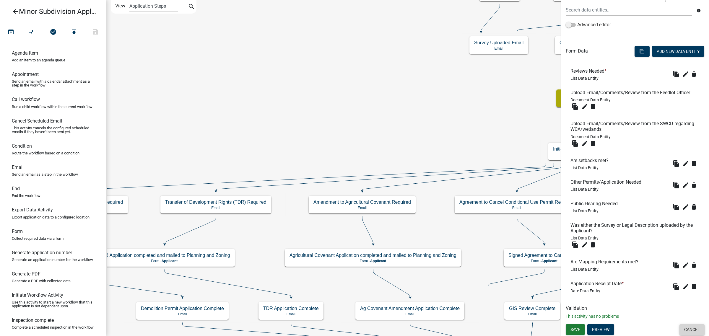
click at [686, 328] on button "Cancel" at bounding box center [691, 329] width 25 height 11
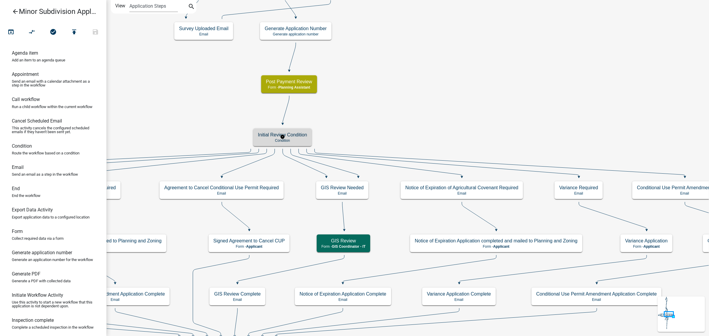
click at [302, 143] on div "Initial Review Condition Condition" at bounding box center [282, 137] width 58 height 18
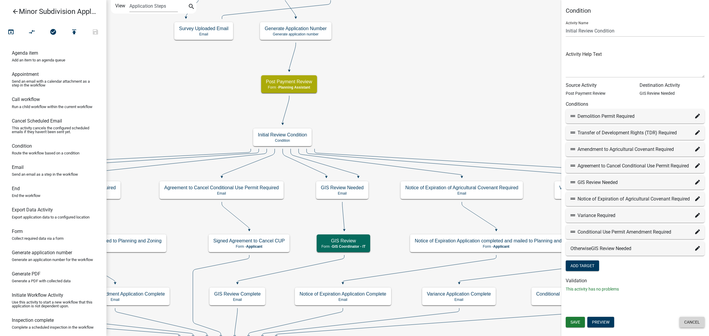
click at [681, 325] on button "Cancel" at bounding box center [691, 322] width 25 height 11
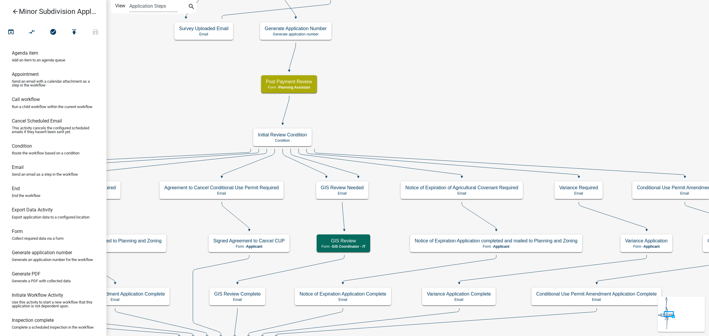
click at [306, 83] on h5 "Post Payment Review" at bounding box center [289, 82] width 46 height 6
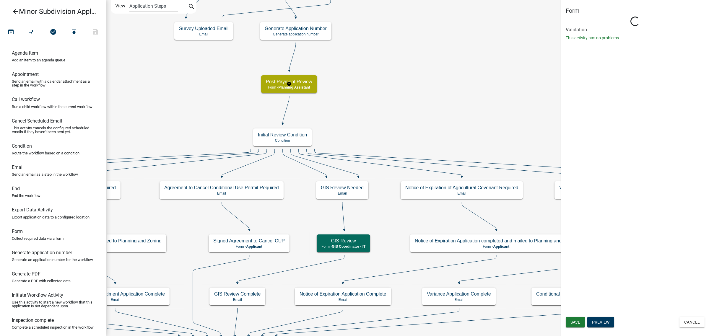
select select "A1ADE4BD-D0DE-4ED5-8452-456BE0D54BFC"
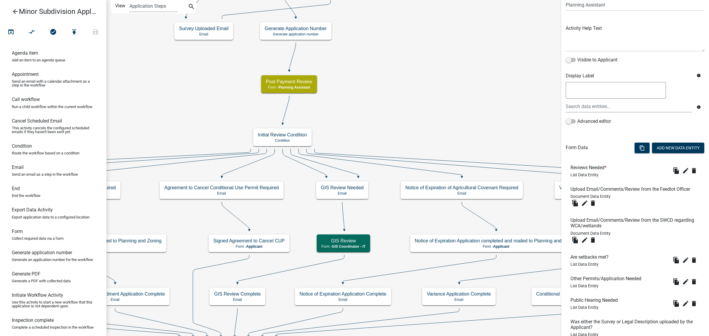
scroll to position [148, 0]
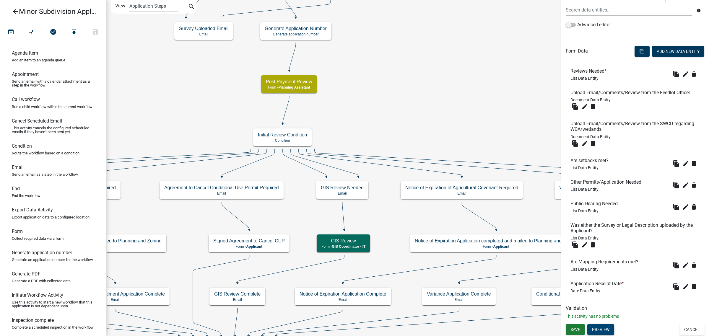
click at [611, 328] on button "Preview" at bounding box center [600, 329] width 27 height 11
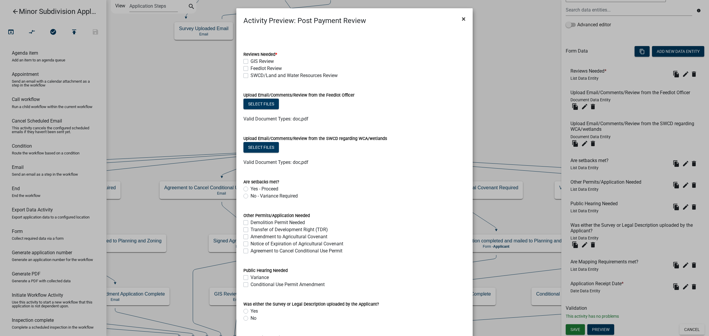
click at [462, 19] on span "×" at bounding box center [464, 19] width 4 height 8
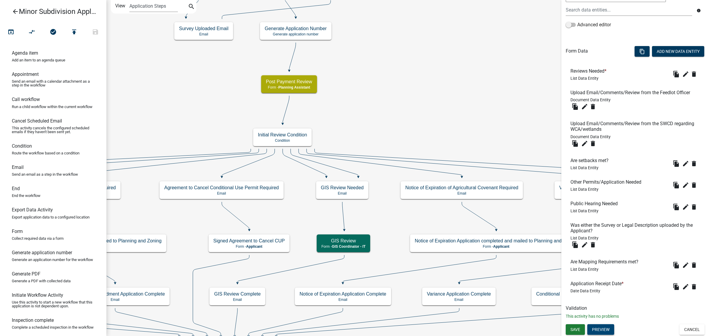
click at [596, 329] on button "Preview" at bounding box center [600, 329] width 27 height 11
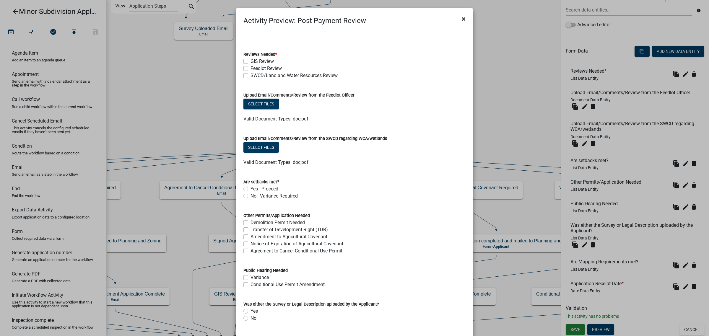
click at [463, 19] on button "×" at bounding box center [463, 19] width 13 height 17
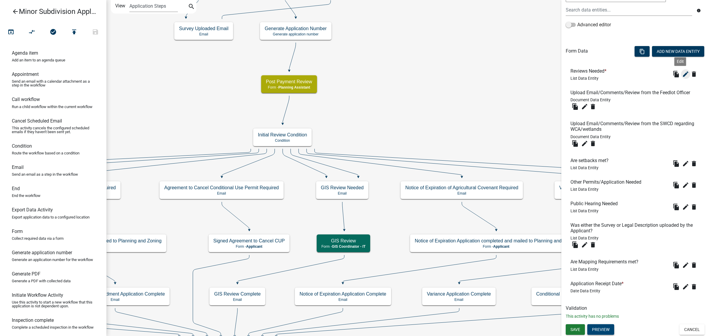
click at [682, 75] on icon "edit" at bounding box center [685, 74] width 7 height 7
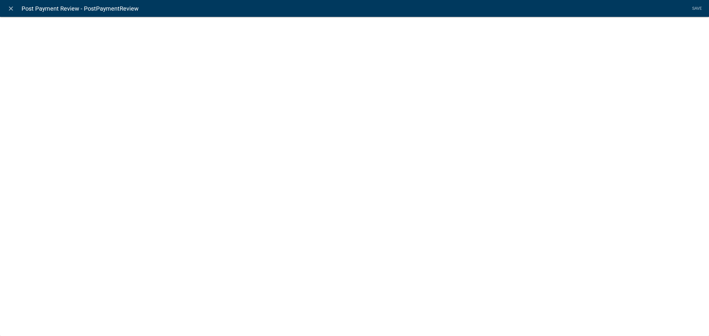
select select "list-data"
select select
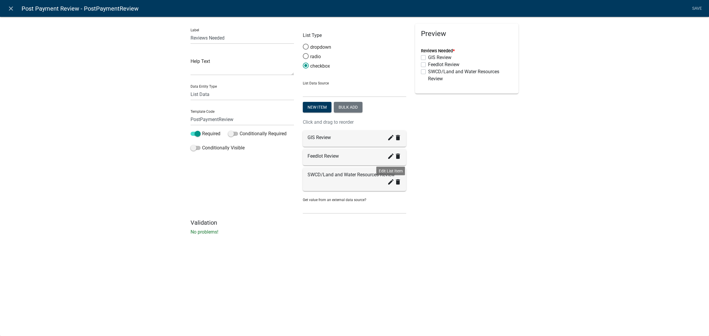
click at [391, 184] on icon "create" at bounding box center [390, 181] width 7 height 7
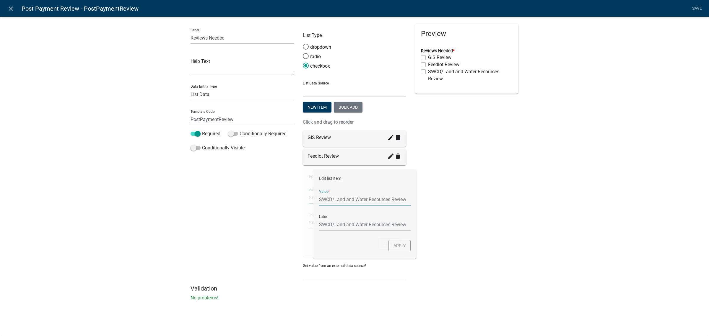
drag, startPoint x: 323, startPoint y: 197, endPoint x: 368, endPoint y: 207, distance: 45.9
click at [368, 207] on form "Edit list item Value * SWCD/Land and Water Resources Review Label SWCD/Land and…" at bounding box center [355, 201] width 92 height 55
click at [8, 5] on icon "close" at bounding box center [10, 8] width 7 height 7
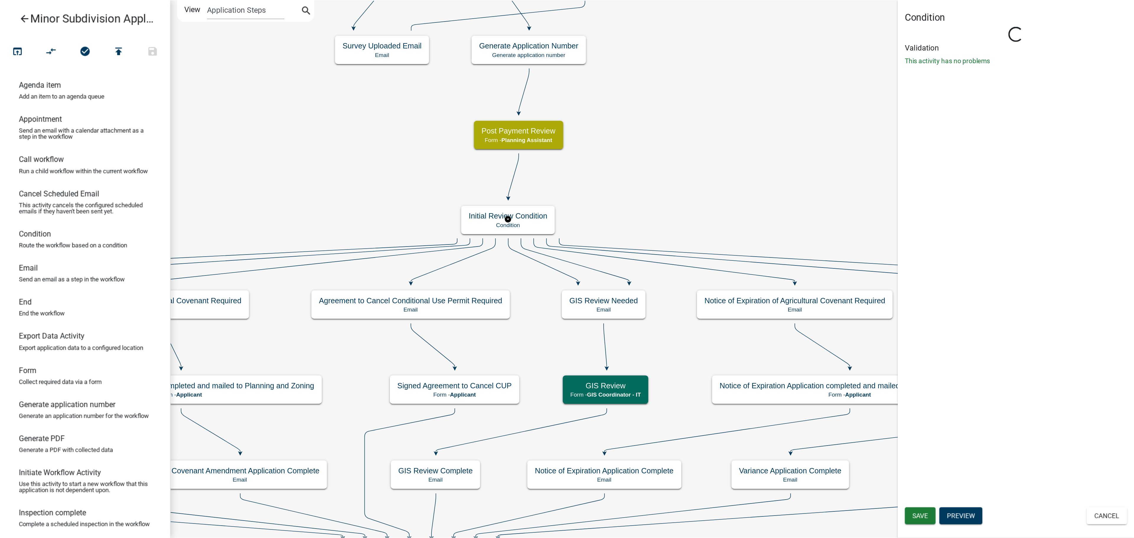
scroll to position [0, 0]
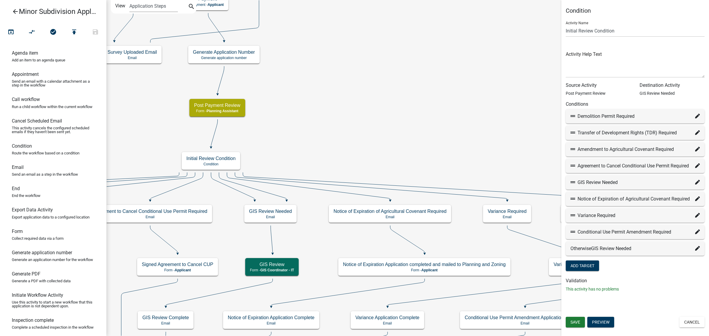
click at [687, 322] on button "Cancel" at bounding box center [691, 322] width 25 height 11
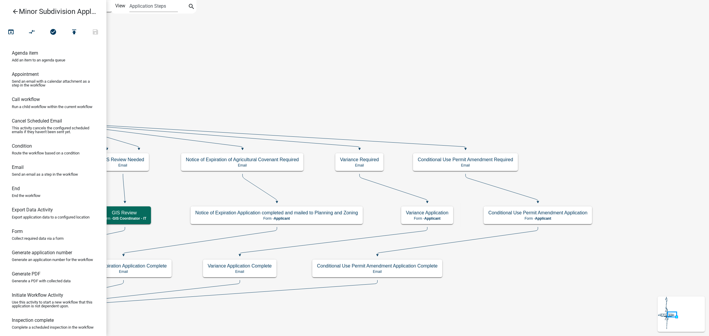
click at [29, 177] on link "Email Send an email as a step in the workflow" at bounding box center [53, 172] width 106 height 21
drag, startPoint x: 38, startPoint y: 174, endPoint x: 569, endPoint y: 147, distance: 531.6
click at [569, 147] on div "arrow_back Minor Subdivision Application open_in_browser compare_arrows check_c…" at bounding box center [354, 168] width 709 height 336
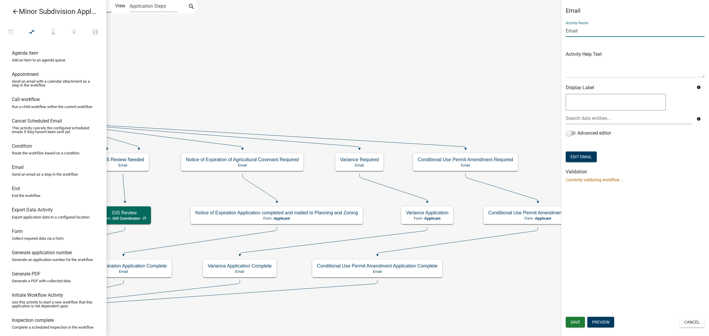
drag, startPoint x: 594, startPoint y: 31, endPoint x: 506, endPoint y: 13, distance: 90.5
click at [506, 13] on main "Start Start - Applicant Minor Subdivision Application Information Form - Applic…" at bounding box center [407, 168] width 602 height 336
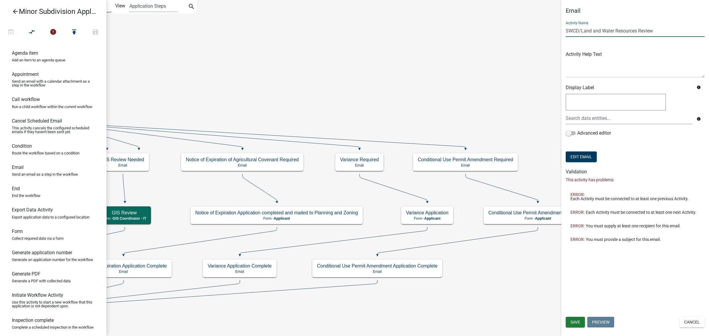
type input "SWCD/Land and Water Resources Review"
click at [641, 273] on div "Email Activity Name SWCD/Land and Water Resources Review Activity Help Text Dis…" at bounding box center [635, 168] width 148 height 336
click at [580, 323] on button "Save" at bounding box center [574, 322] width 19 height 11
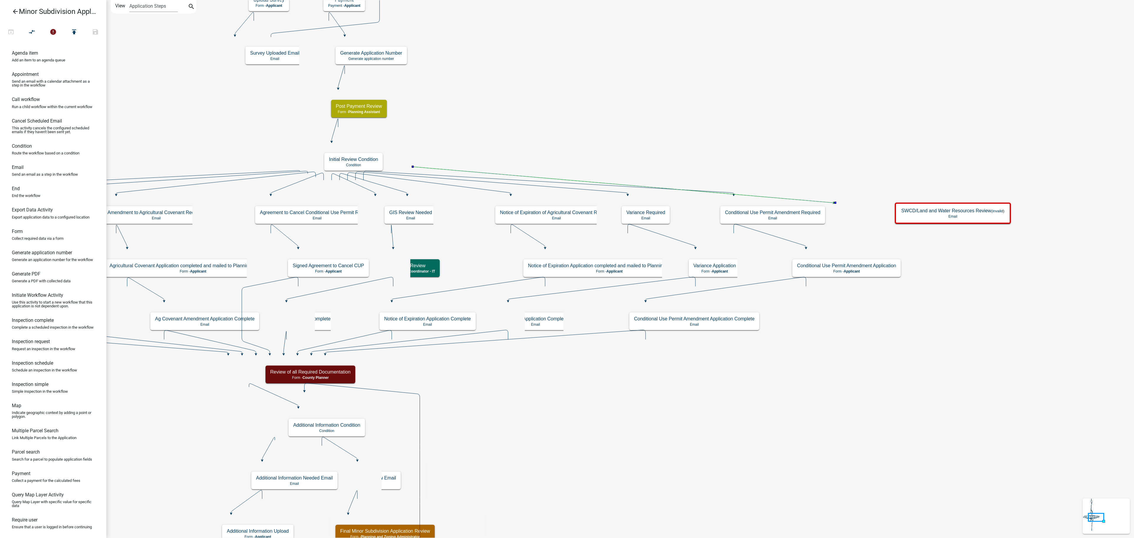
click at [708, 203] on icon at bounding box center [623, 185] width 421 height 36
click at [70, 31] on button "publish" at bounding box center [73, 32] width 21 height 13
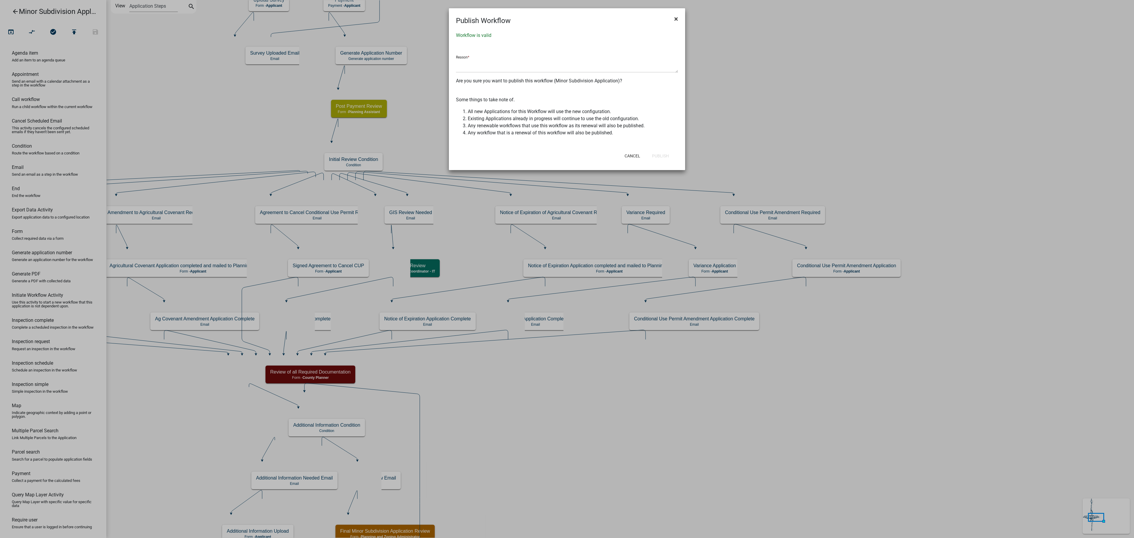
click at [678, 18] on button "×" at bounding box center [675, 19] width 13 height 17
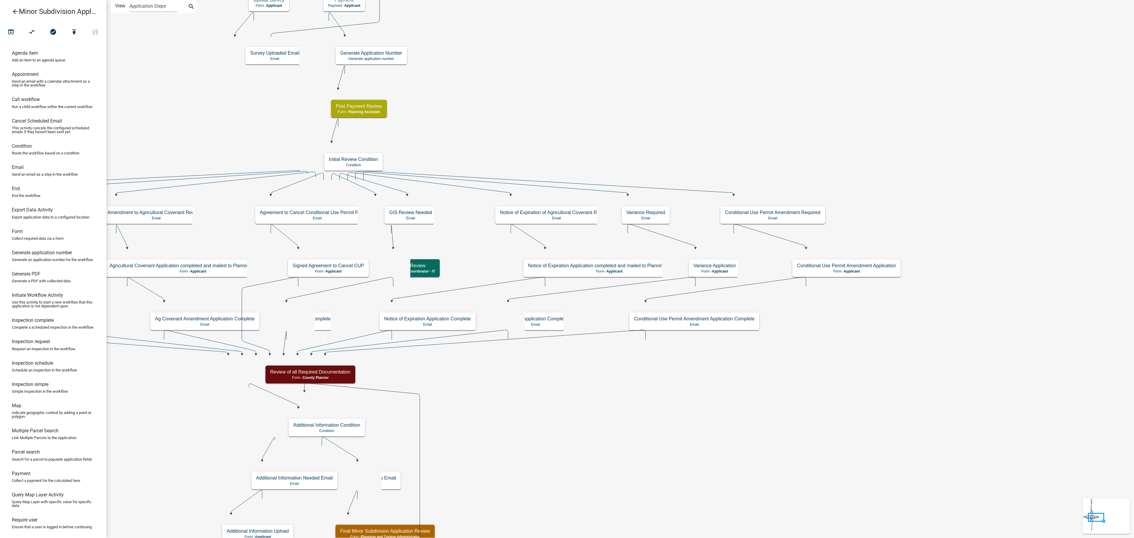
click at [17, 11] on icon "arrow_back" at bounding box center [15, 12] width 7 height 8
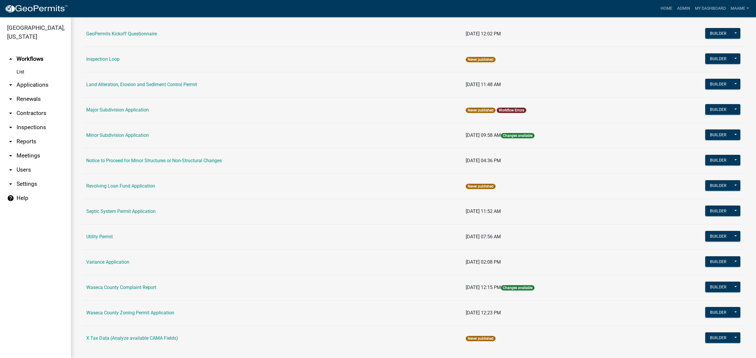
scroll to position [295, 0]
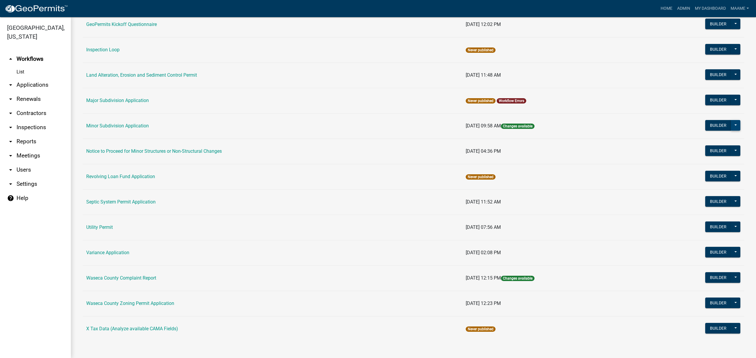
click at [708, 124] on button at bounding box center [735, 125] width 9 height 11
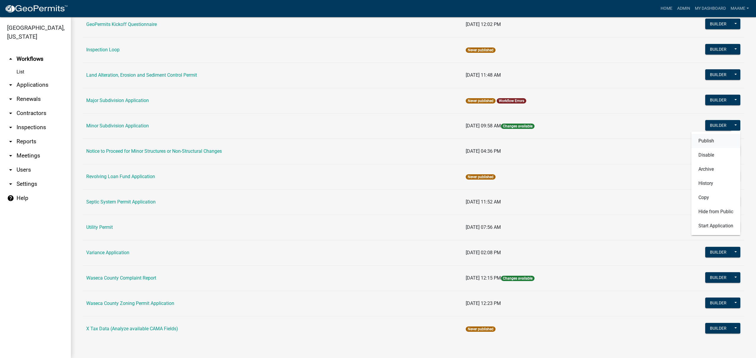
click at [704, 143] on button "Publish" at bounding box center [715, 141] width 49 height 14
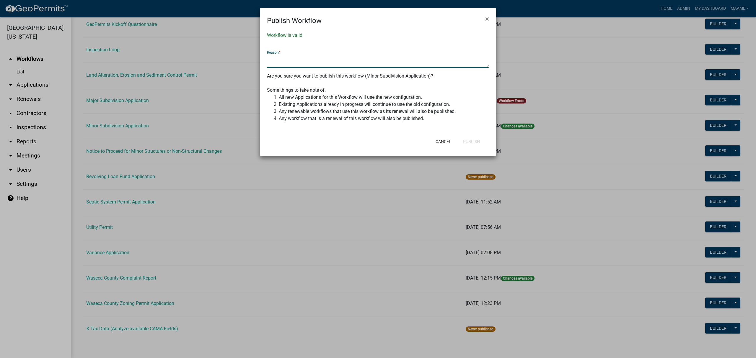
click at [292, 62] on textarea at bounding box center [378, 61] width 222 height 14
type textarea "W"
type textarea "Roles revision"
click at [475, 142] on button "Publish" at bounding box center [471, 141] width 26 height 11
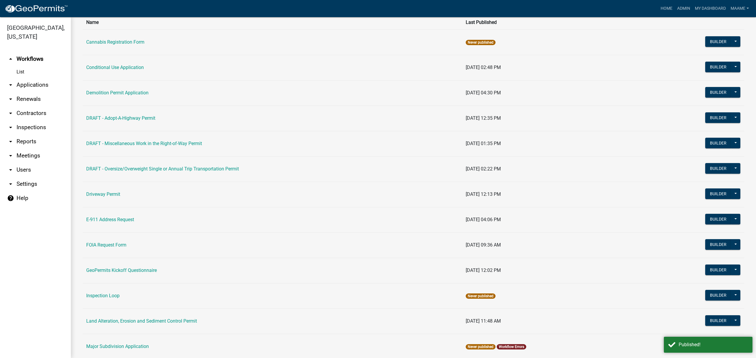
scroll to position [0, 0]
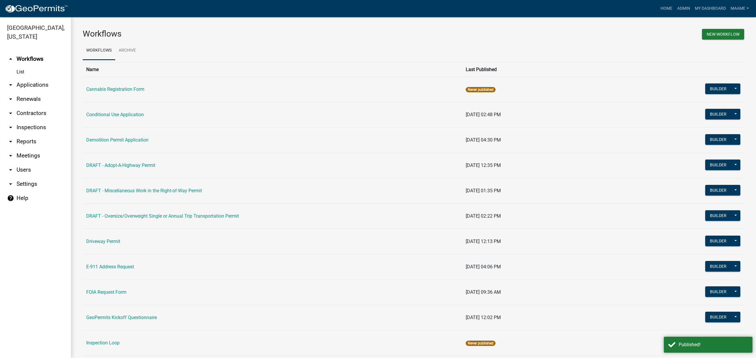
click at [29, 83] on link "arrow_drop_down Applications" at bounding box center [35, 85] width 71 height 14
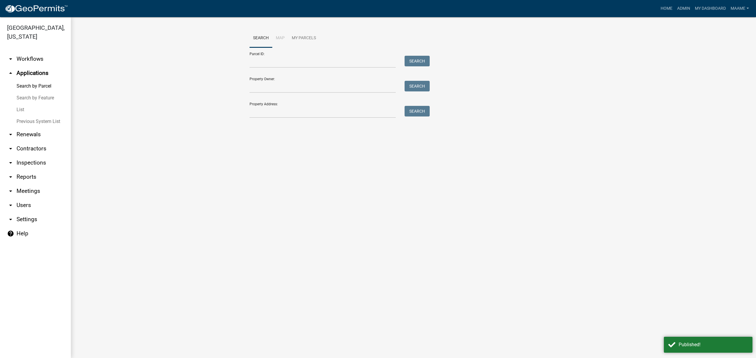
click at [18, 110] on link "List" at bounding box center [35, 110] width 71 height 12
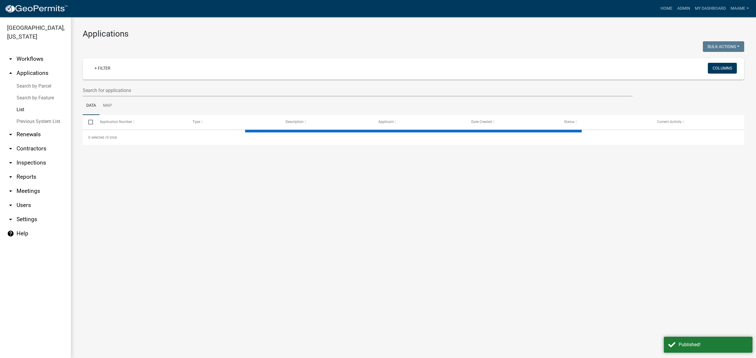
select select "3: 100"
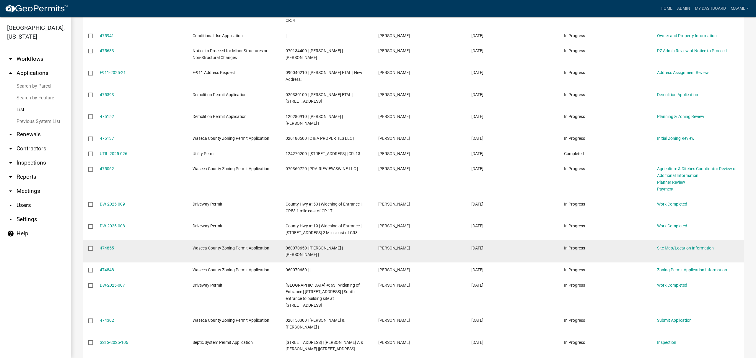
scroll to position [315, 0]
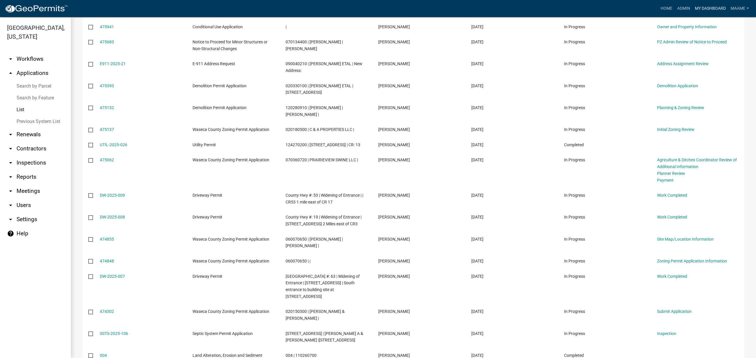
click at [703, 5] on link "My Dashboard" at bounding box center [710, 8] width 36 height 11
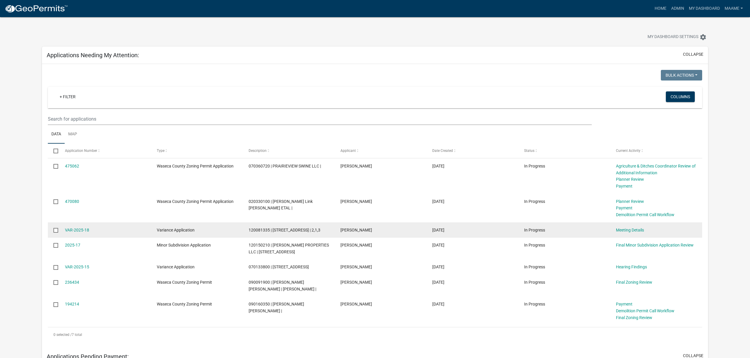
click at [627, 233] on div "Meeting Details" at bounding box center [656, 230] width 81 height 7
click at [626, 230] on link "Meeting Details" at bounding box center [630, 230] width 28 height 5
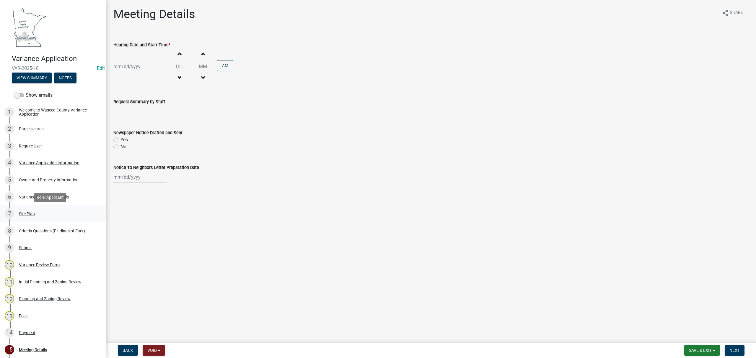
click at [23, 215] on div "Site Plan" at bounding box center [27, 214] width 16 height 4
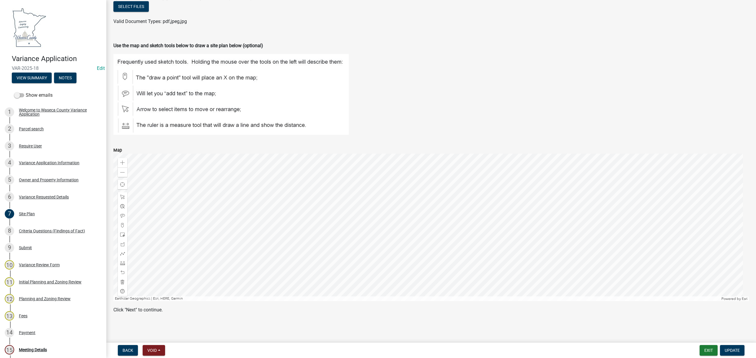
scroll to position [134, 0]
click at [27, 231] on div "Criteria Questions (Findings of Fact)" at bounding box center [52, 231] width 66 height 4
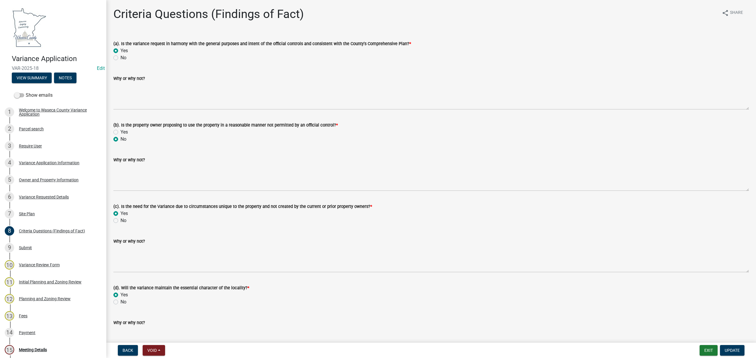
scroll to position [178, 0]
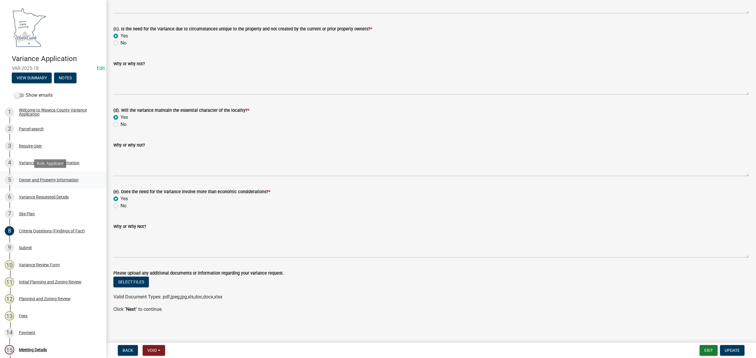
click at [31, 178] on div "Owner and Property Information" at bounding box center [49, 180] width 60 height 4
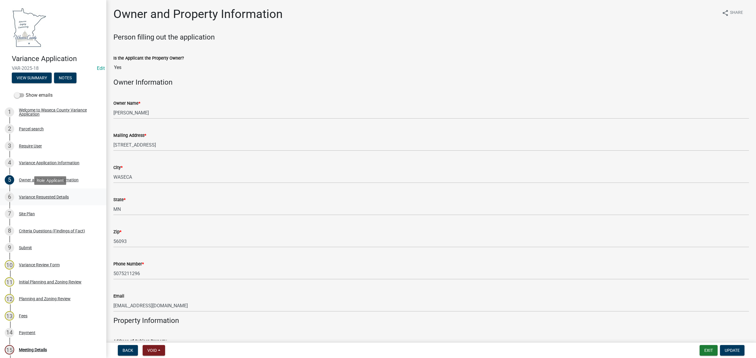
click at [37, 195] on div "Variance Requested Details" at bounding box center [44, 197] width 50 height 4
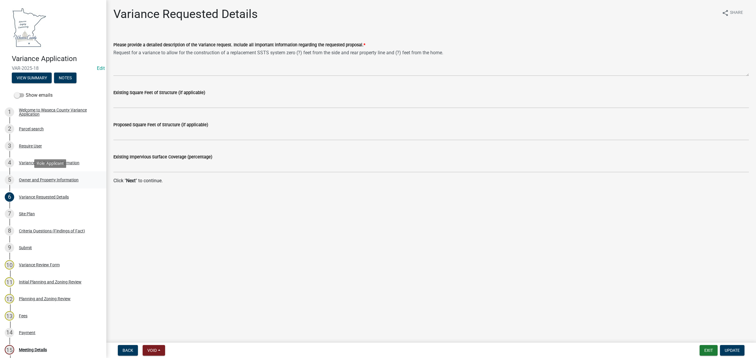
click at [48, 180] on div "Owner and Property Information" at bounding box center [49, 180] width 60 height 4
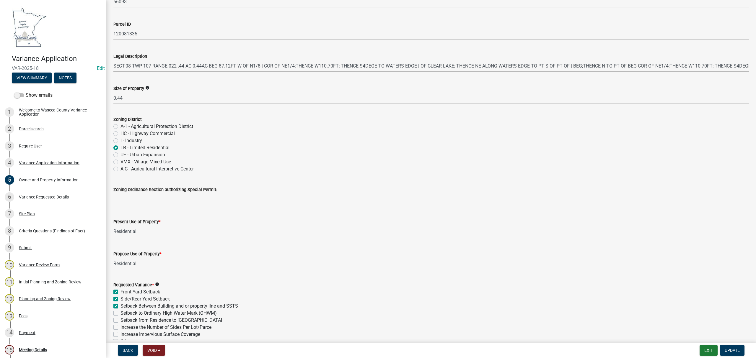
scroll to position [524, 0]
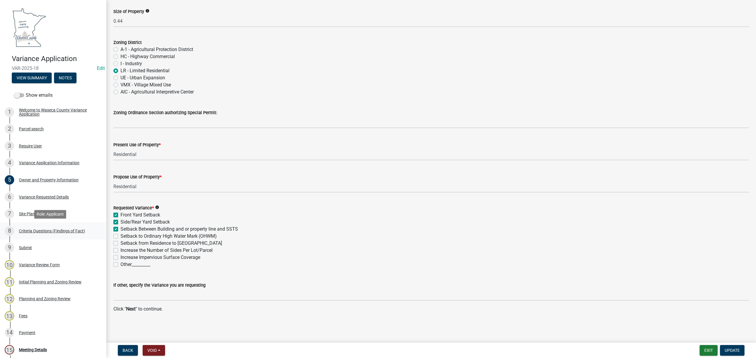
click at [36, 231] on div "Criteria Questions (Findings of Fact)" at bounding box center [52, 231] width 66 height 4
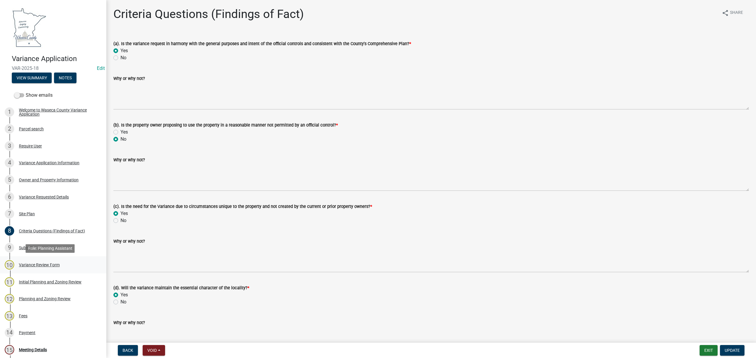
click at [27, 263] on div "Variance Review Form" at bounding box center [39, 265] width 41 height 4
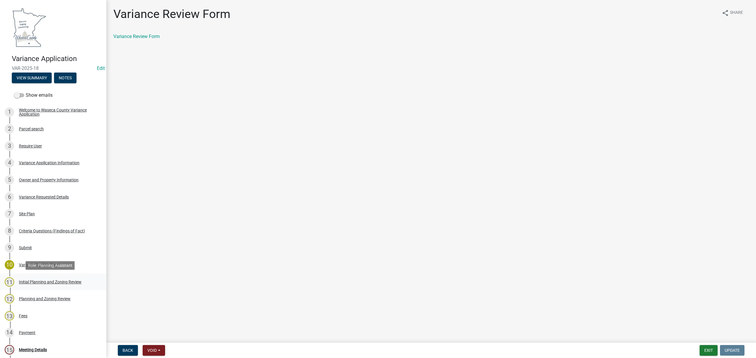
click at [40, 283] on div "Initial Planning and Zoning Review" at bounding box center [50, 282] width 63 height 4
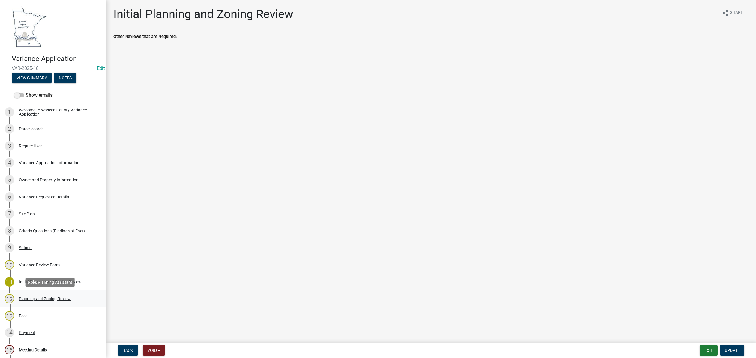
click at [48, 298] on div "Planning and Zoning Review" at bounding box center [45, 299] width 52 height 4
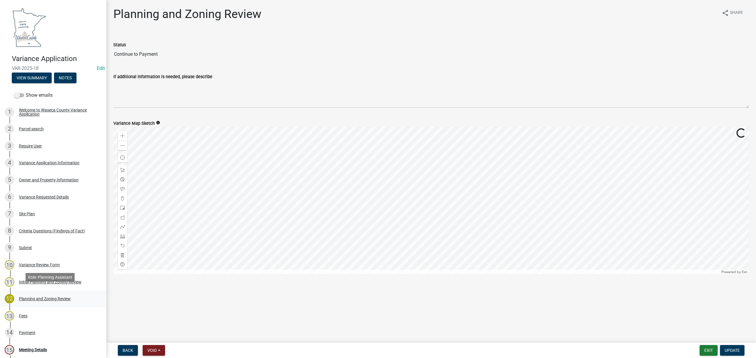
scroll to position [39, 0]
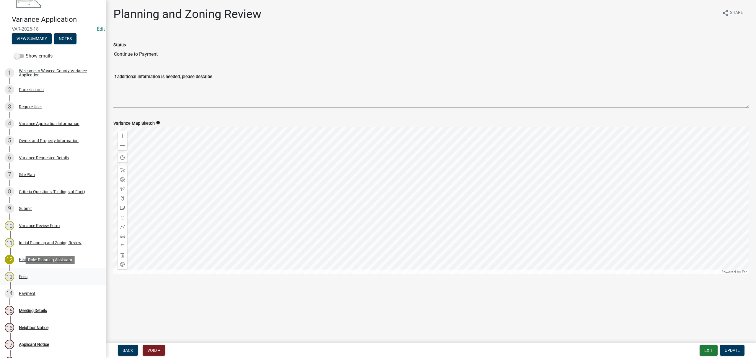
click at [33, 275] on div "13 Fees" at bounding box center [51, 276] width 92 height 9
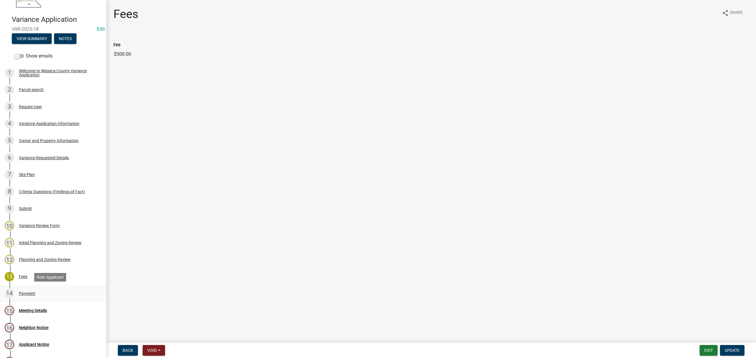
click at [34, 293] on div "Payment" at bounding box center [27, 294] width 17 height 4
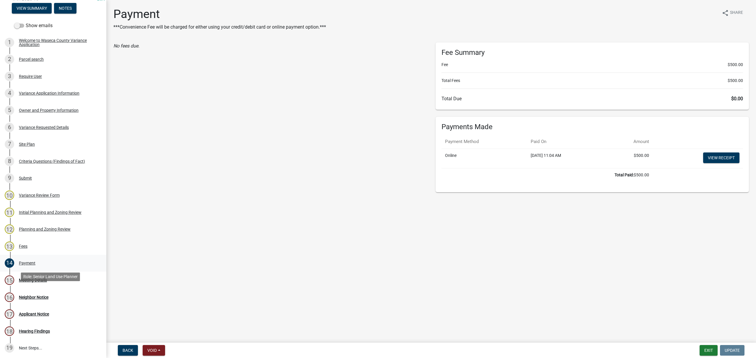
scroll to position [79, 0]
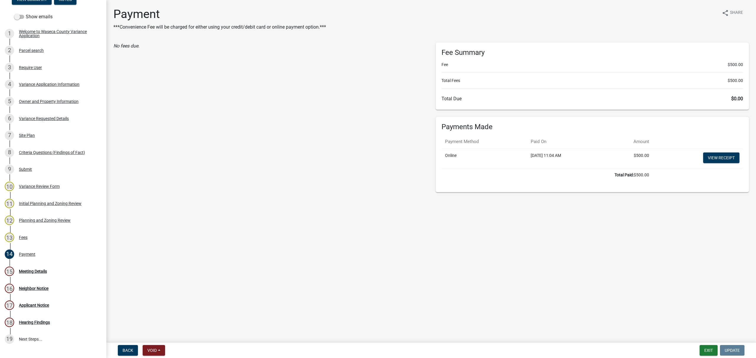
click at [31, 274] on div "15 Meeting Details" at bounding box center [51, 271] width 92 height 9
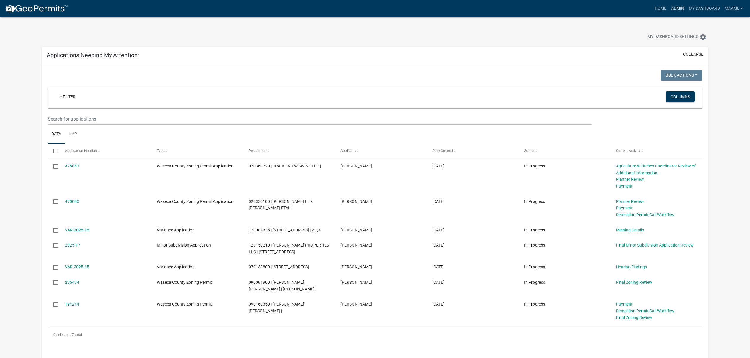
click at [674, 9] on link "Admin" at bounding box center [678, 8] width 18 height 11
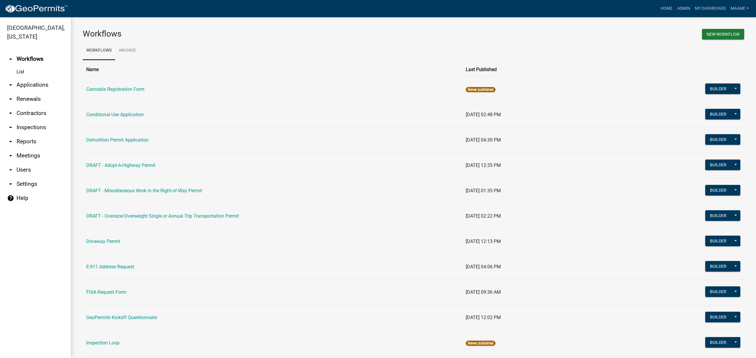
click at [25, 82] on link "arrow_drop_down Applications" at bounding box center [35, 85] width 71 height 14
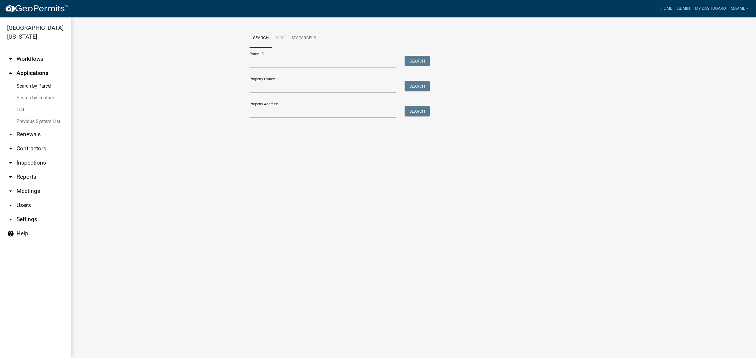
click at [22, 111] on link "List" at bounding box center [35, 110] width 71 height 12
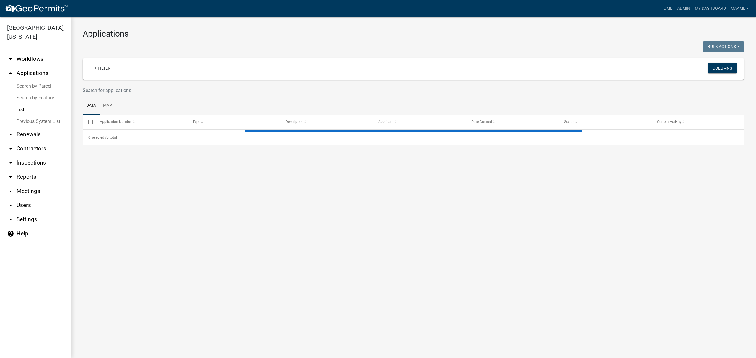
click at [130, 90] on input "text" at bounding box center [358, 90] width 550 height 12
select select "3: 100"
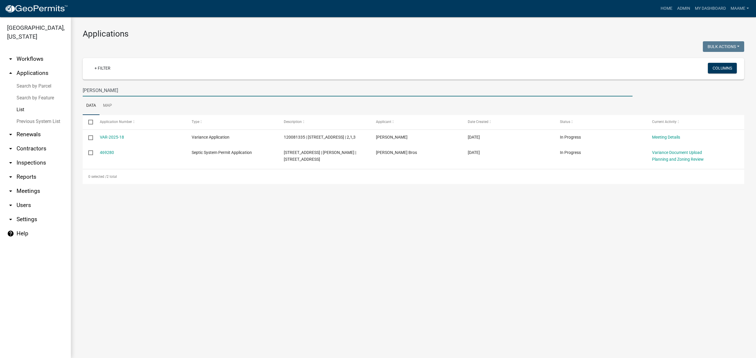
type input "edwards"
drag, startPoint x: 123, startPoint y: 89, endPoint x: 56, endPoint y: 97, distance: 67.6
click at [56, 97] on div "Waseca County, Minnesota arrow_drop_down Workflows List arrow_drop_up Applicati…" at bounding box center [378, 187] width 756 height 341
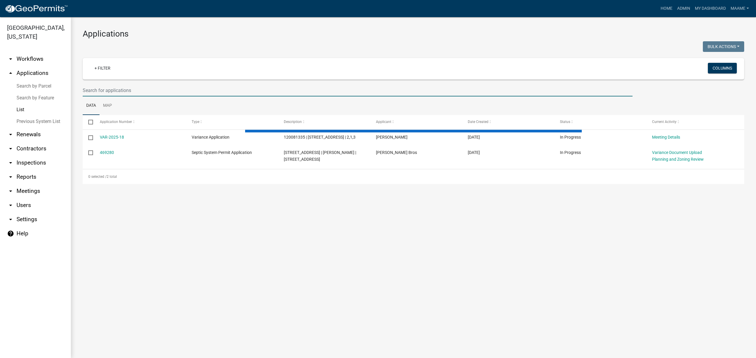
select select "3: 100"
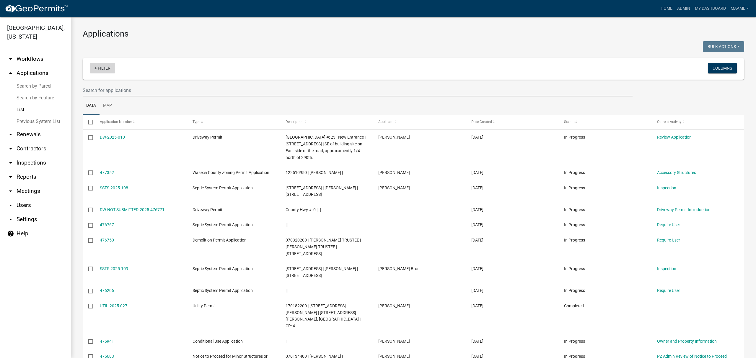
click at [100, 69] on link "+ Filter" at bounding box center [102, 68] width 25 height 11
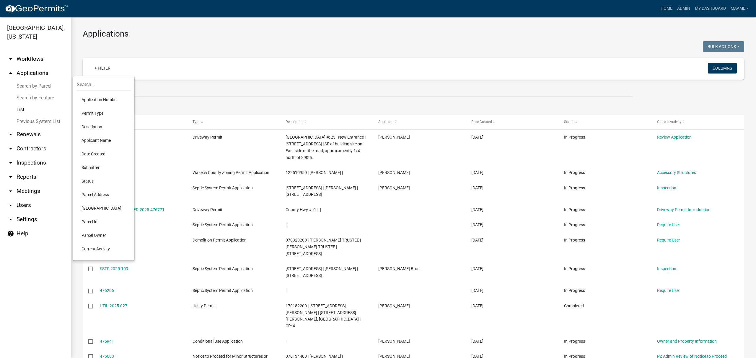
click at [96, 112] on li "Permit Type" at bounding box center [104, 114] width 54 height 14
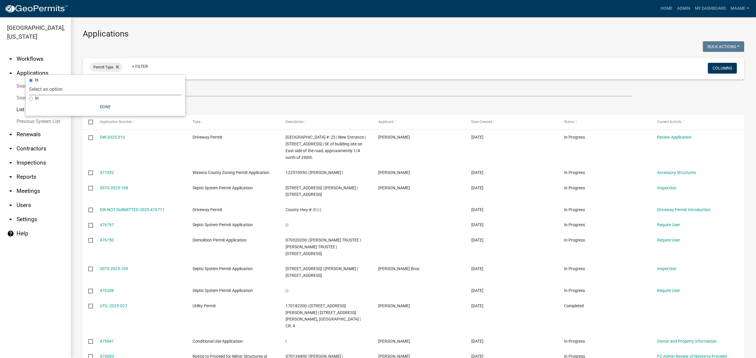
click at [104, 84] on select "Select an option Cannabis Registration Form Conditional Use Application Demolit…" at bounding box center [105, 89] width 153 height 12
select select "0aceb86a-61e5-42b5-9a5d-8b96b052dee2"
click at [57, 83] on select "Select an option Cannabis Registration Form Conditional Use Application Demolit…" at bounding box center [105, 89] width 153 height 12
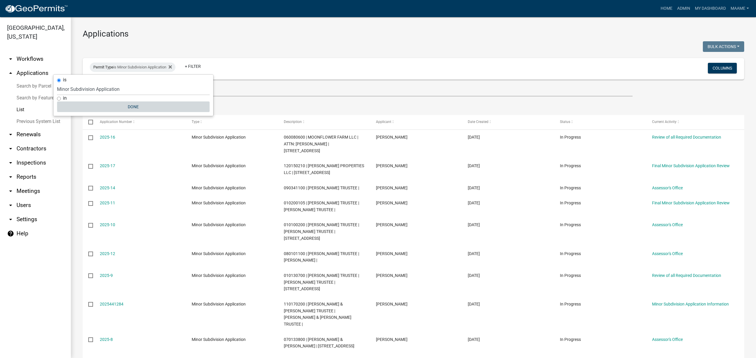
click at [132, 107] on button "Done" at bounding box center [133, 107] width 153 height 11
